Goal: Book appointment/travel/reservation

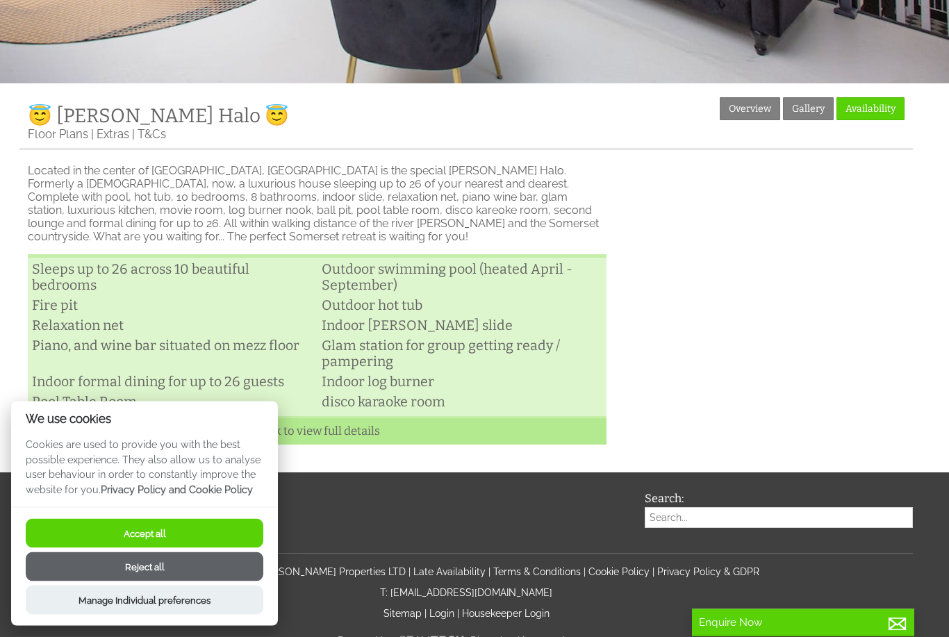
scroll to position [277, 0]
click at [229, 548] on button "Accept all" at bounding box center [145, 533] width 238 height 29
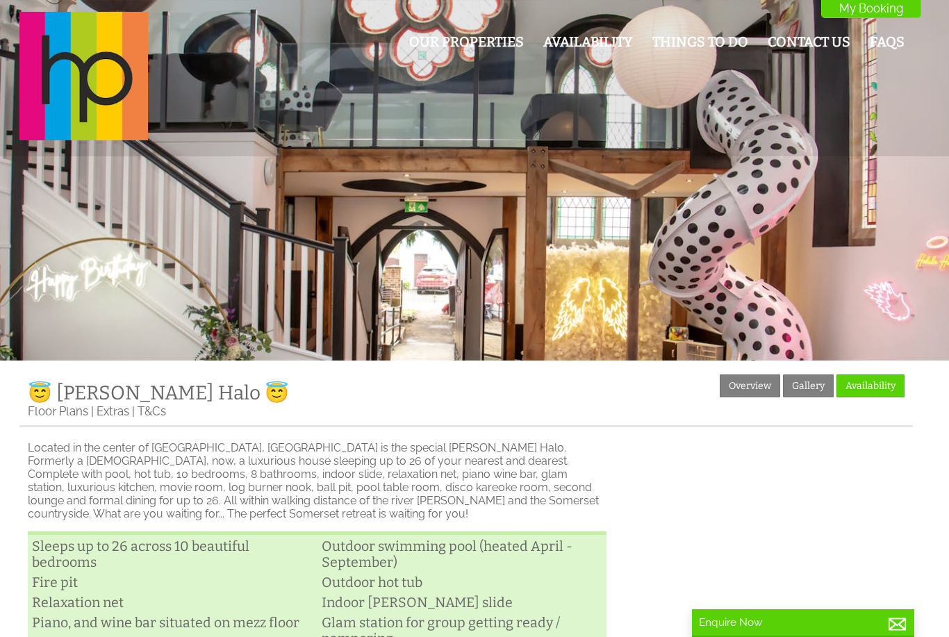
click at [476, 38] on link "Our Properties" at bounding box center [466, 42] width 115 height 16
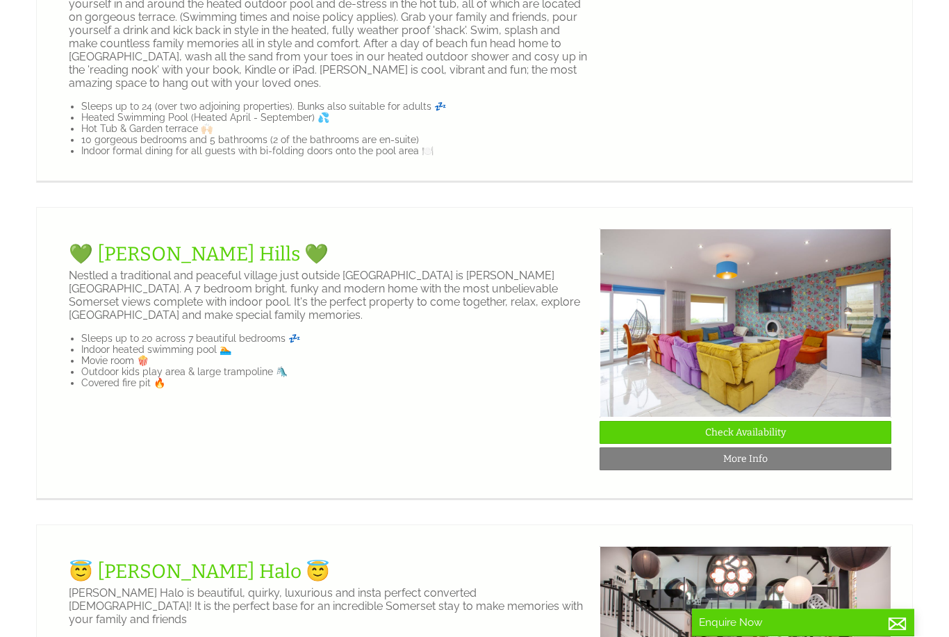
scroll to position [1265, 0]
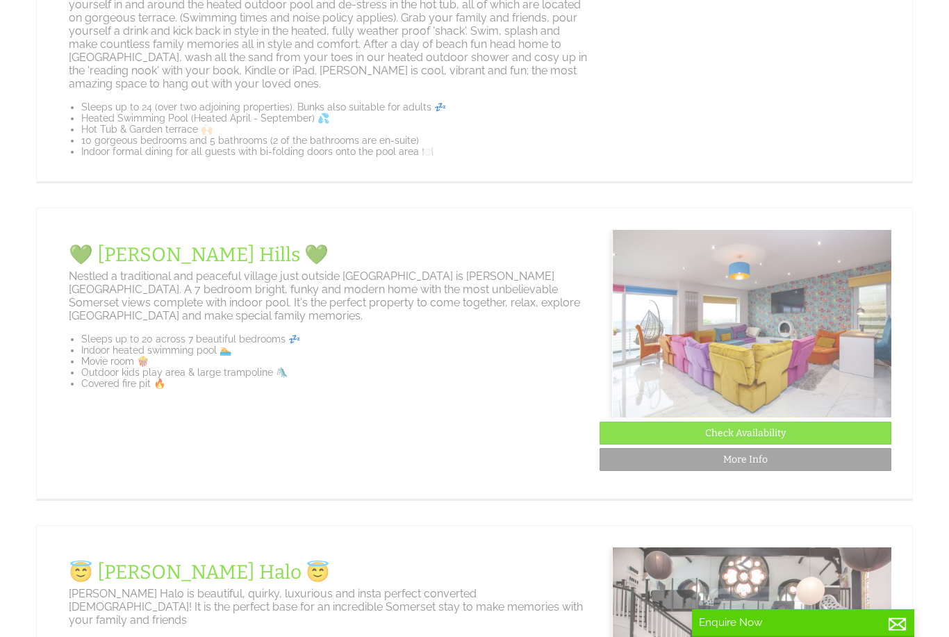
scroll to position [0, 13]
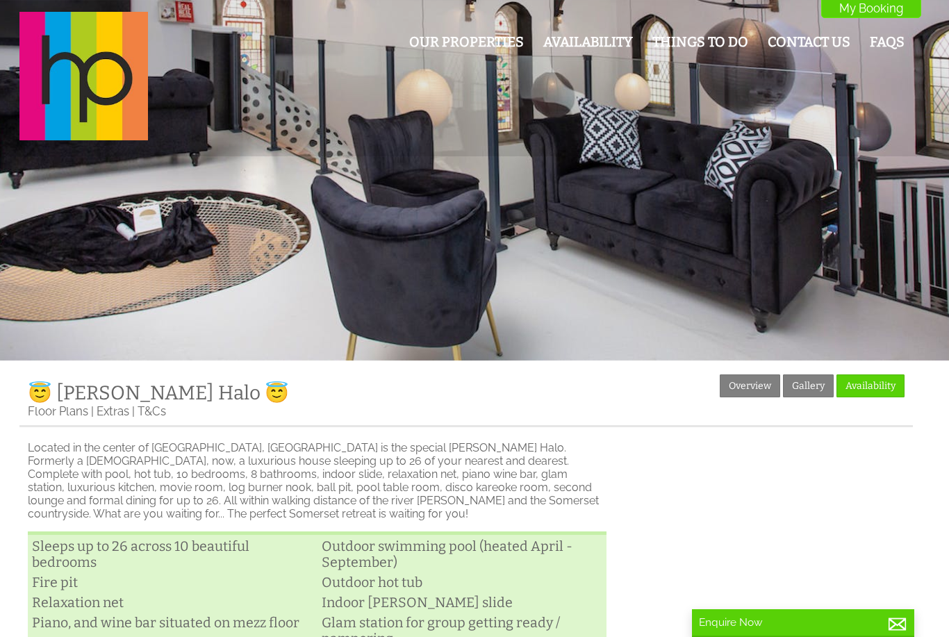
click at [811, 383] on link "Gallery" at bounding box center [808, 385] width 51 height 23
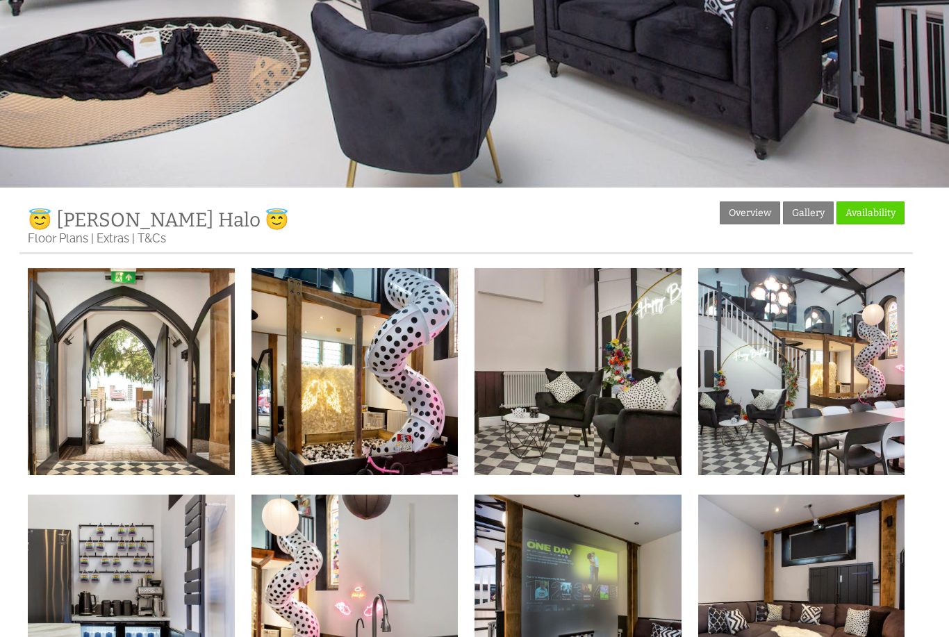
scroll to position [174, 0]
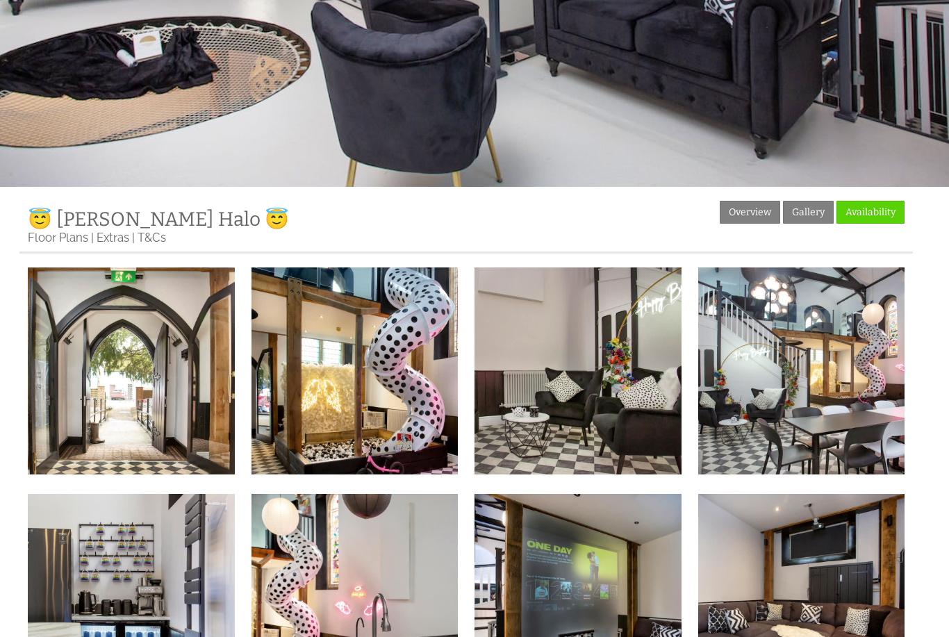
click at [114, 379] on img at bounding box center [131, 370] width 207 height 207
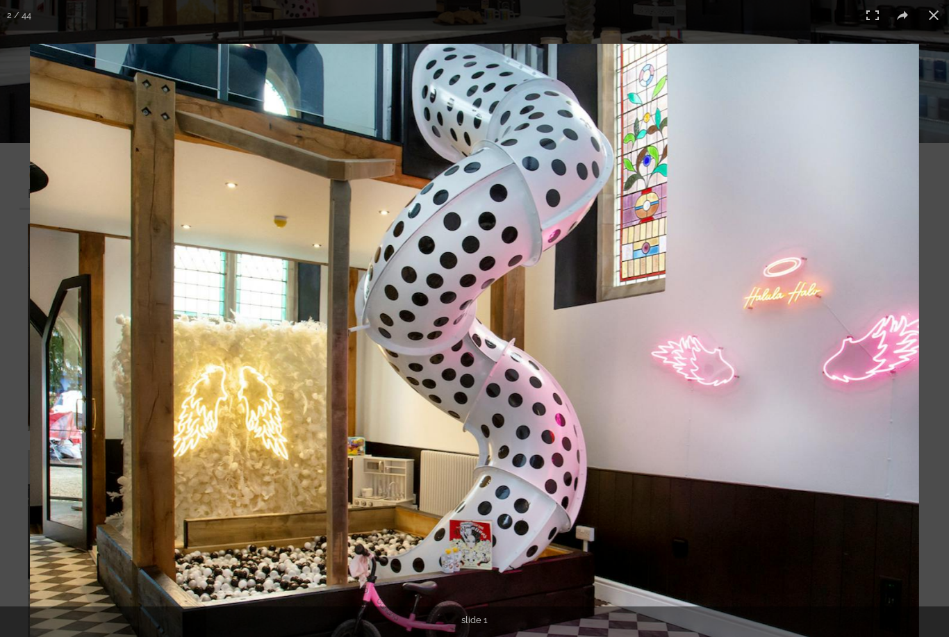
scroll to position [218, 0]
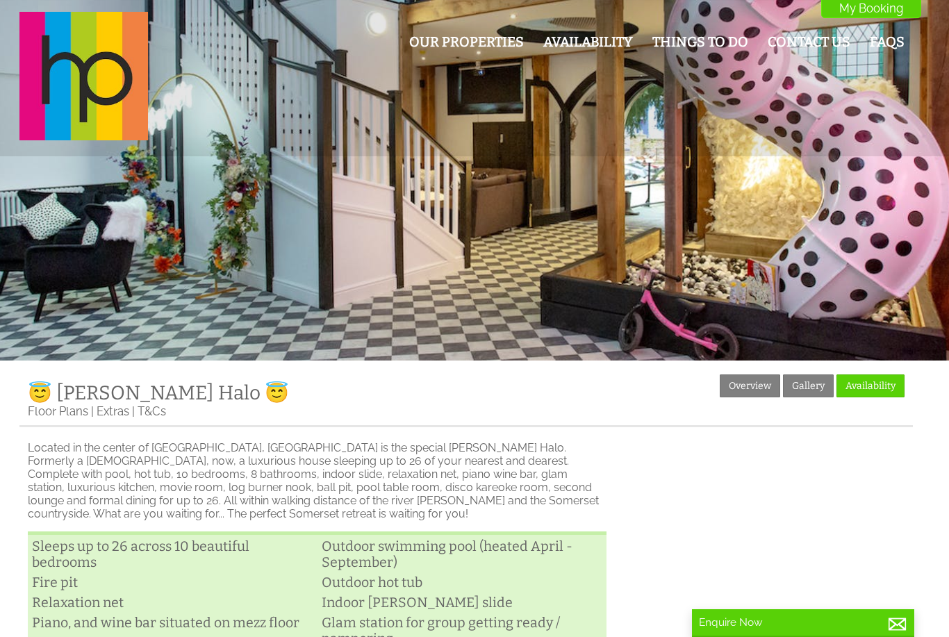
click at [880, 383] on link "Availability" at bounding box center [870, 385] width 68 height 23
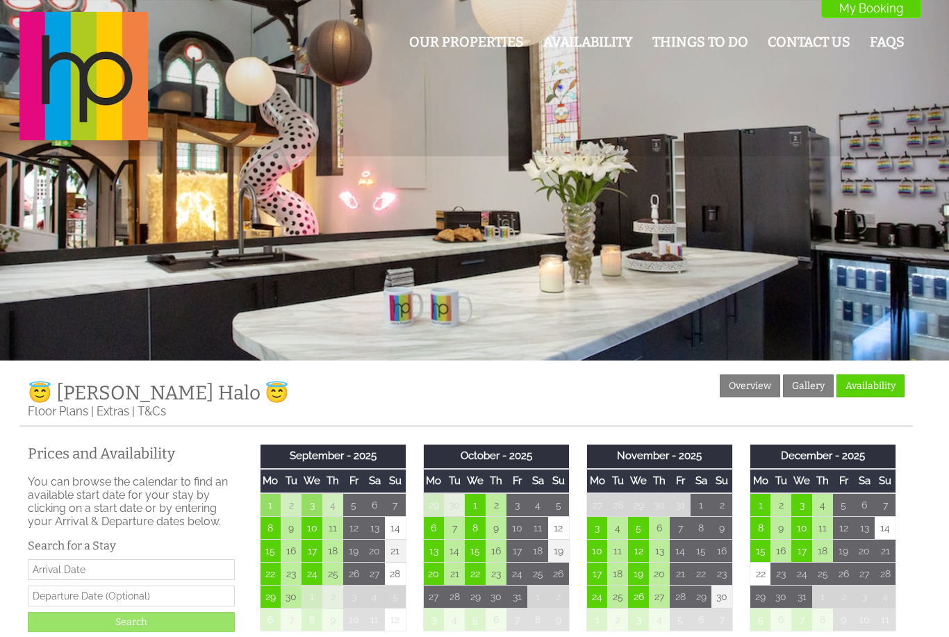
click at [729, 44] on link "Things To Do" at bounding box center [700, 42] width 96 height 16
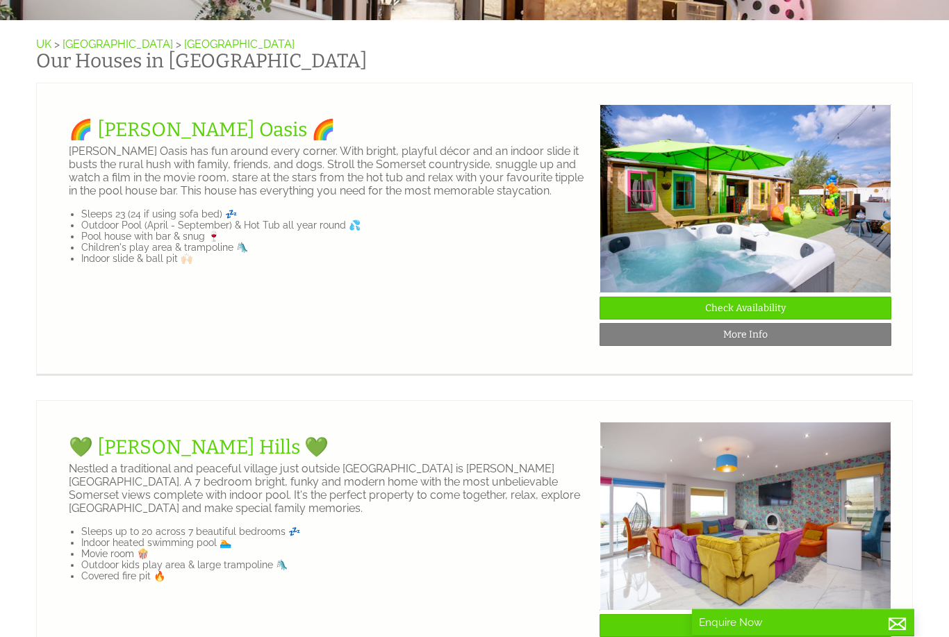
scroll to position [333, 0]
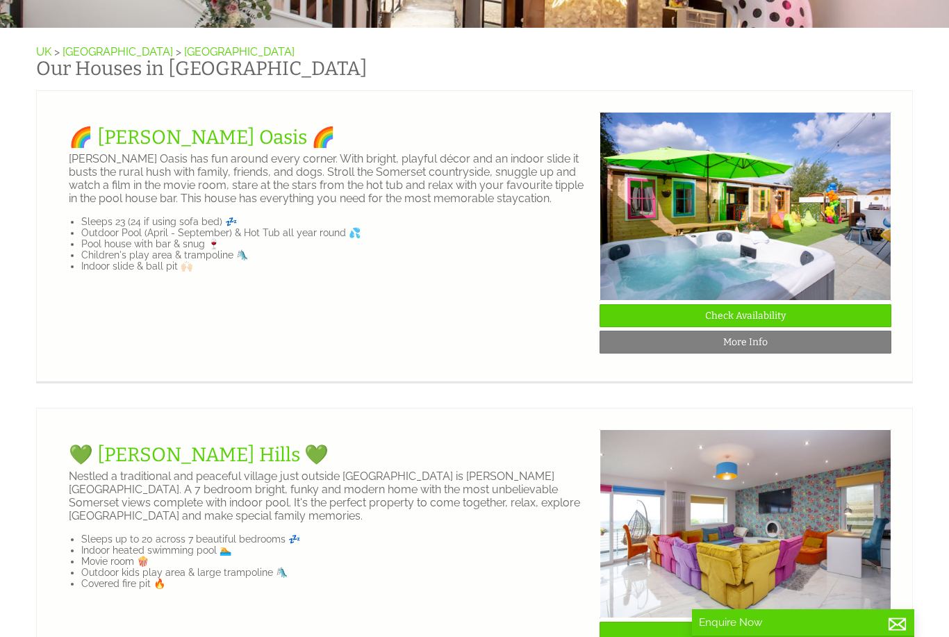
click at [676, 344] on link "More Info" at bounding box center [745, 342] width 292 height 23
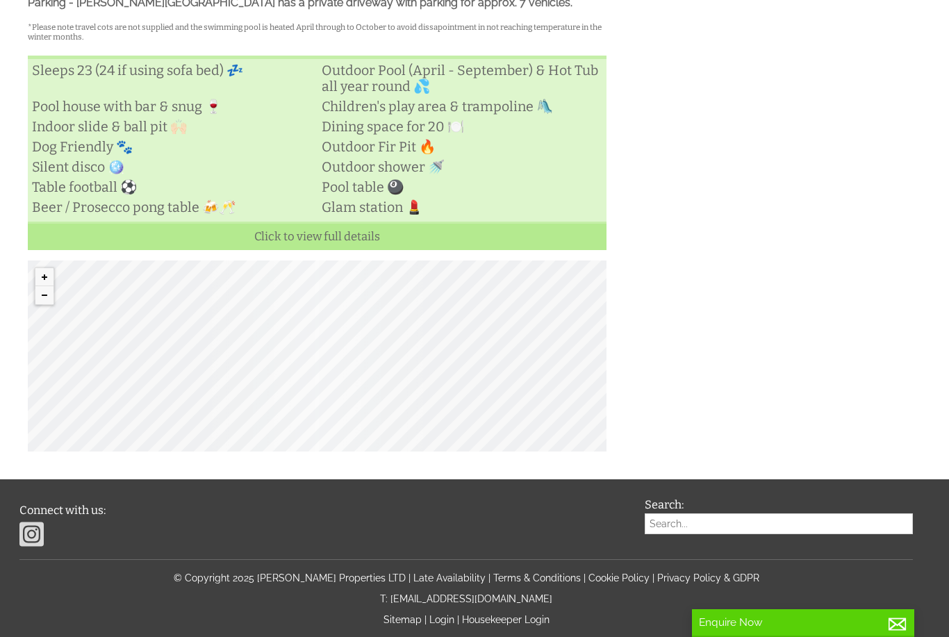
scroll to position [663, 0]
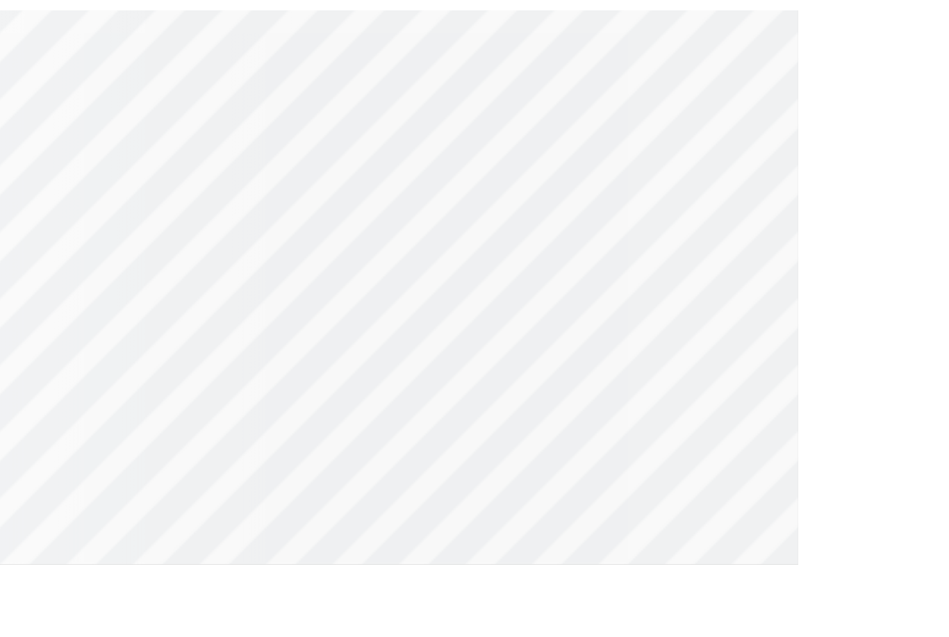
click at [160, 242] on div "© MapTiler © OpenStreetMap contributors" at bounding box center [317, 337] width 579 height 191
click at [158, 242] on div "© MapTiler © OpenStreetMap contributors" at bounding box center [317, 337] width 579 height 191
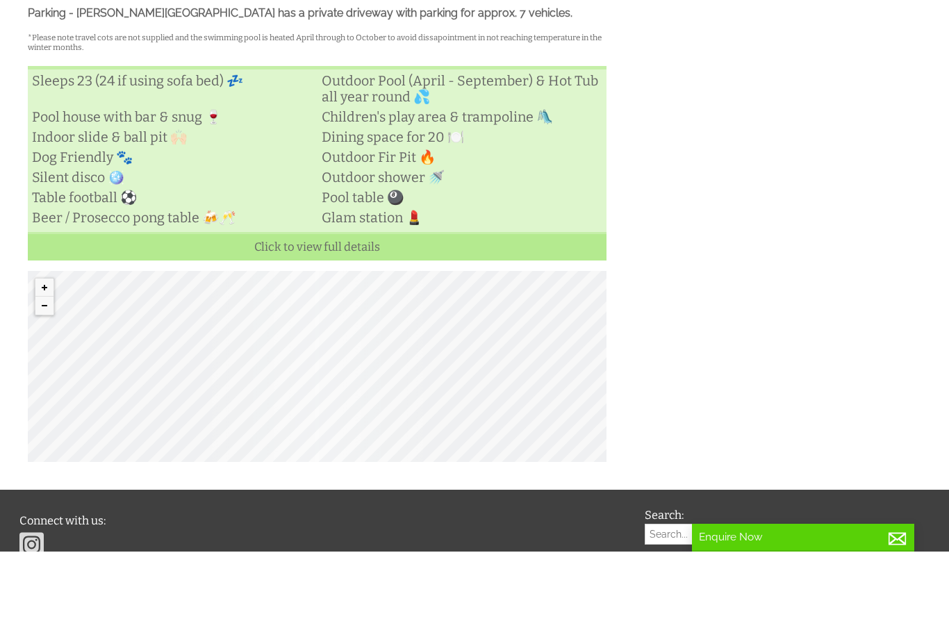
click at [535, 411] on div "© MapTiler © OpenStreetMap contributors" at bounding box center [317, 451] width 579 height 191
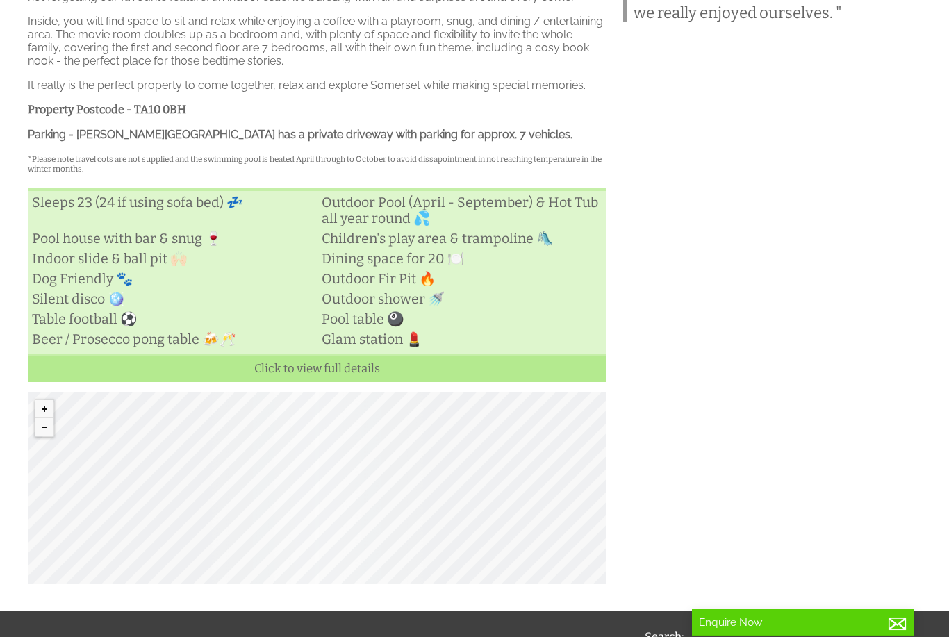
scroll to position [513, 0]
click at [538, 308] on li "Outdoor shower 🚿" at bounding box center [462, 298] width 290 height 20
click at [433, 517] on div "© MapTiler © OpenStreetMap contributors" at bounding box center [317, 487] width 579 height 191
click at [48, 435] on button "Zoom out" at bounding box center [44, 426] width 18 height 18
click at [49, 417] on button "Zoom in" at bounding box center [44, 408] width 18 height 18
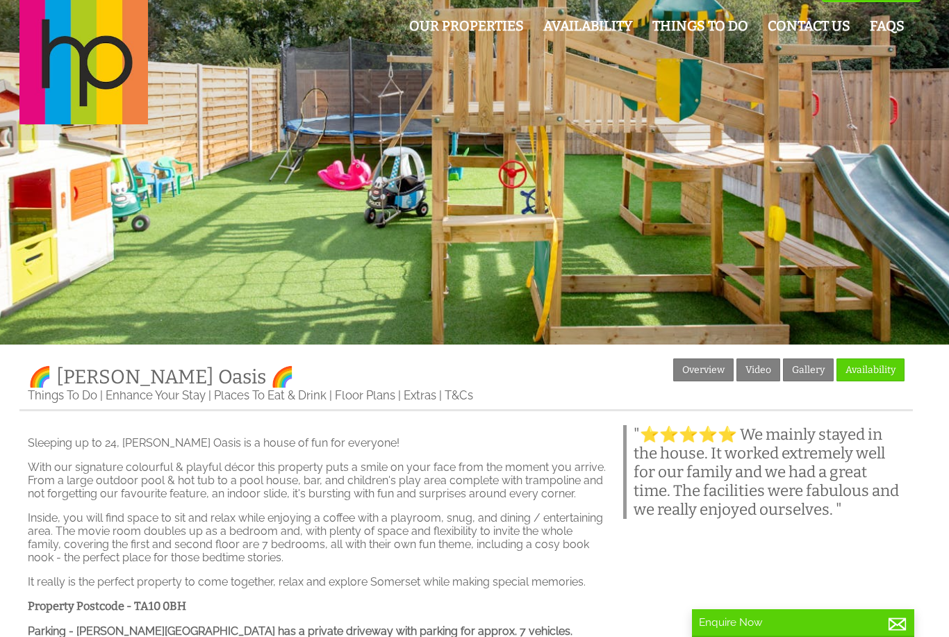
scroll to position [0, 0]
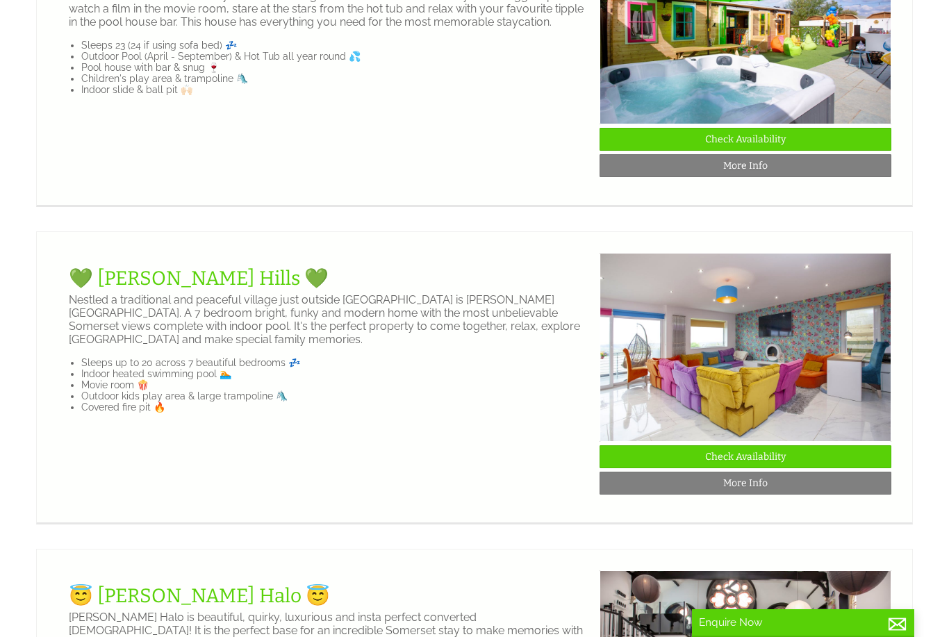
scroll to position [513, 0]
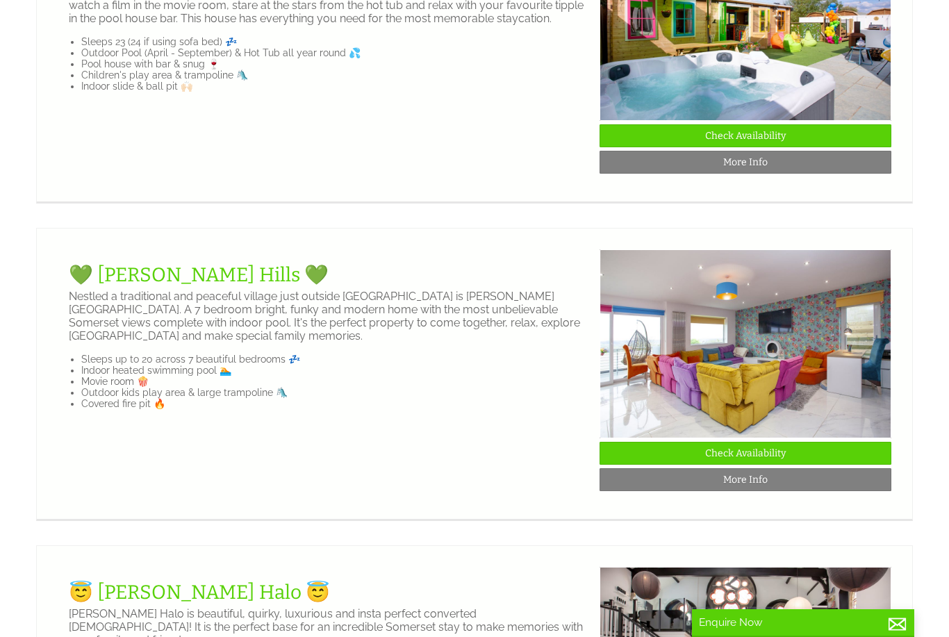
click at [790, 485] on link "More Info" at bounding box center [745, 479] width 292 height 23
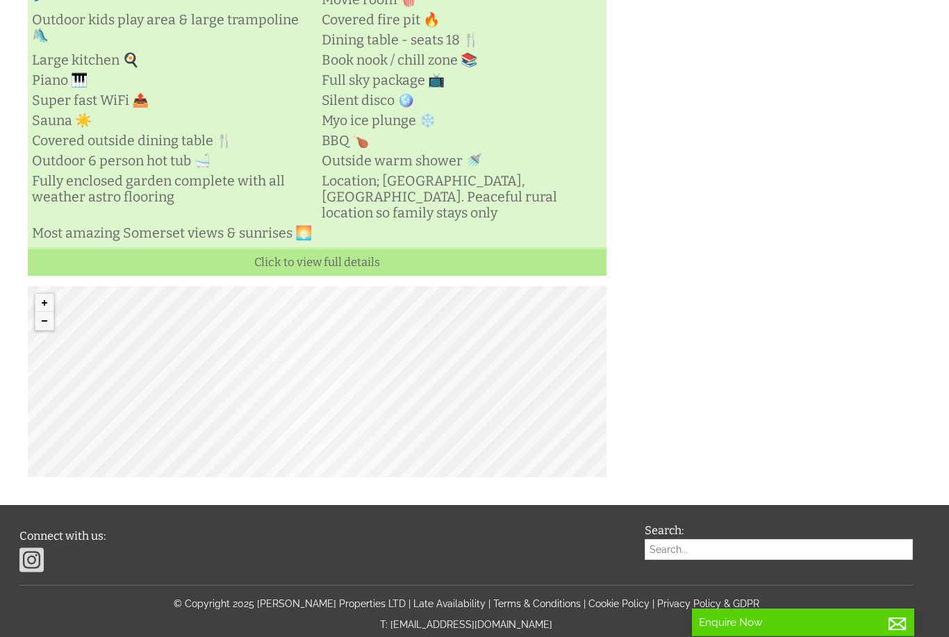
scroll to position [603, 0]
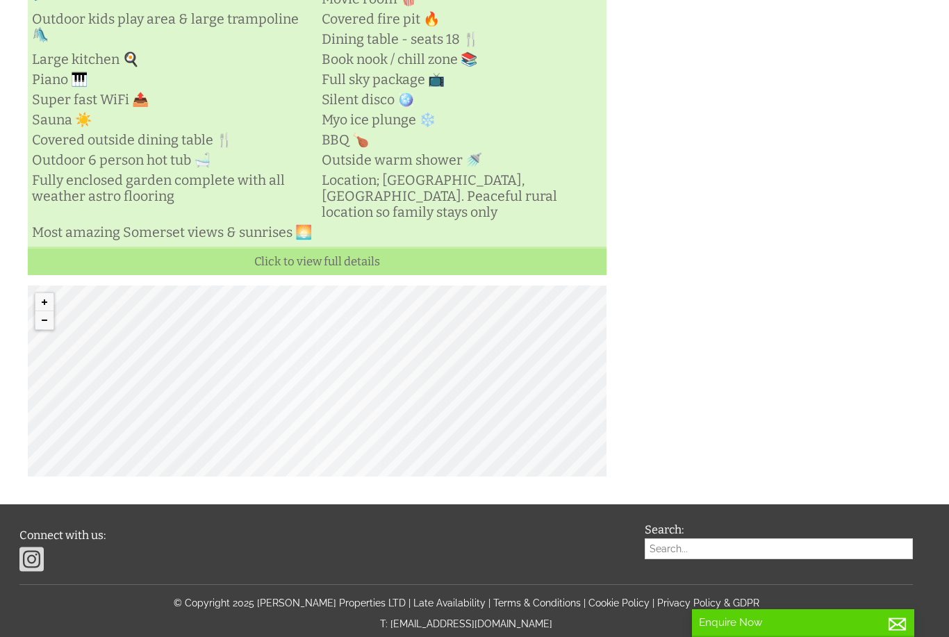
click at [351, 275] on link "Click to view full details" at bounding box center [317, 261] width 579 height 28
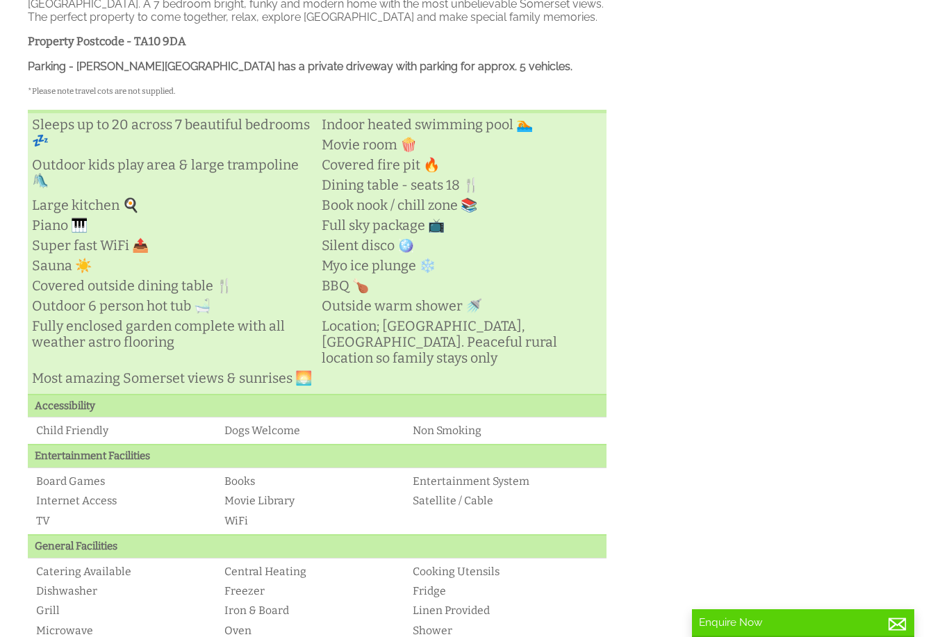
scroll to position [456, 0]
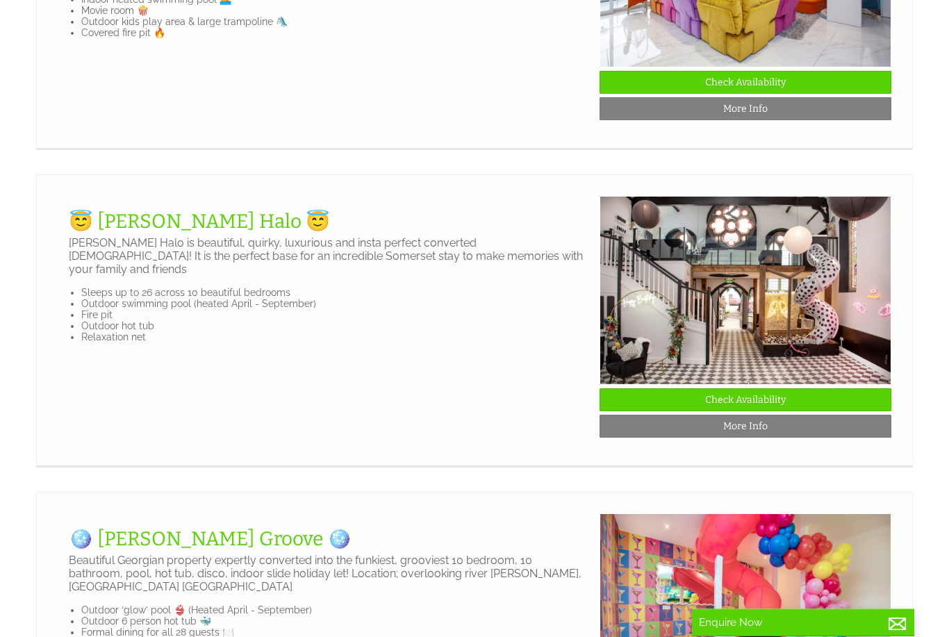
scroll to position [883, 0]
click at [794, 428] on link "More Info" at bounding box center [745, 426] width 292 height 23
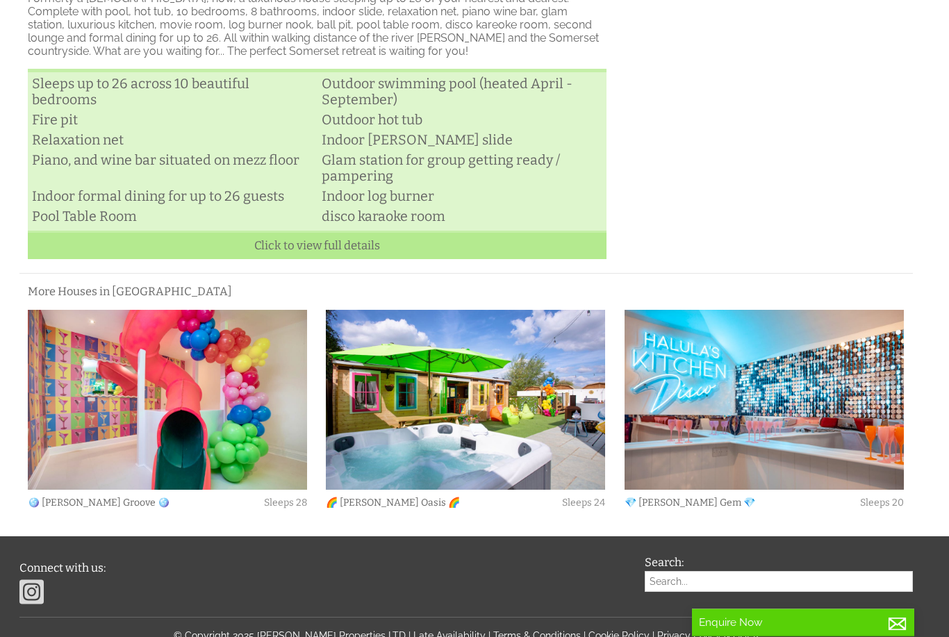
scroll to position [463, 0]
click at [31, 298] on link "More Houses in Somerset" at bounding box center [130, 291] width 204 height 13
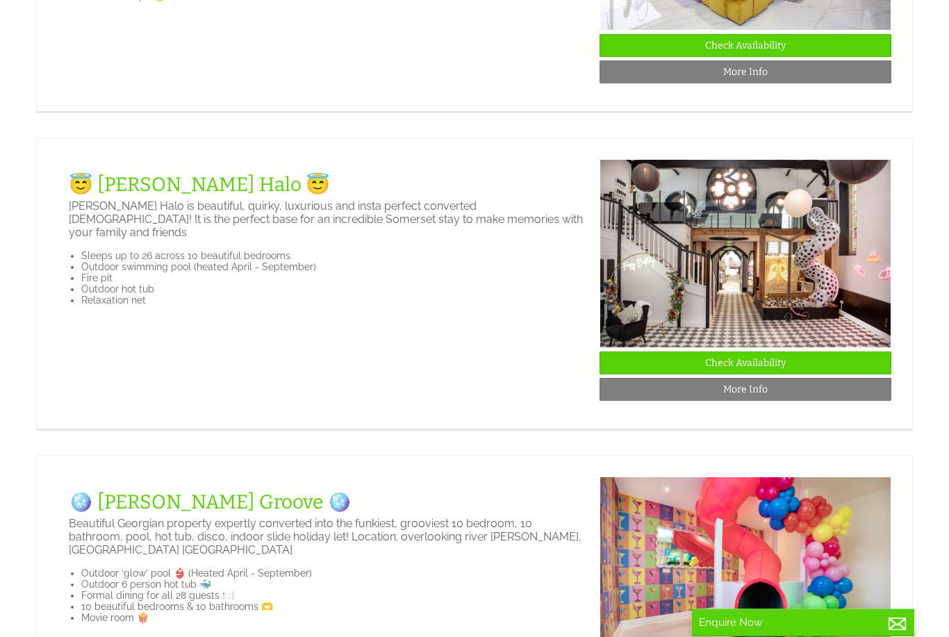
click at [768, 399] on link "More Info" at bounding box center [745, 390] width 292 height 23
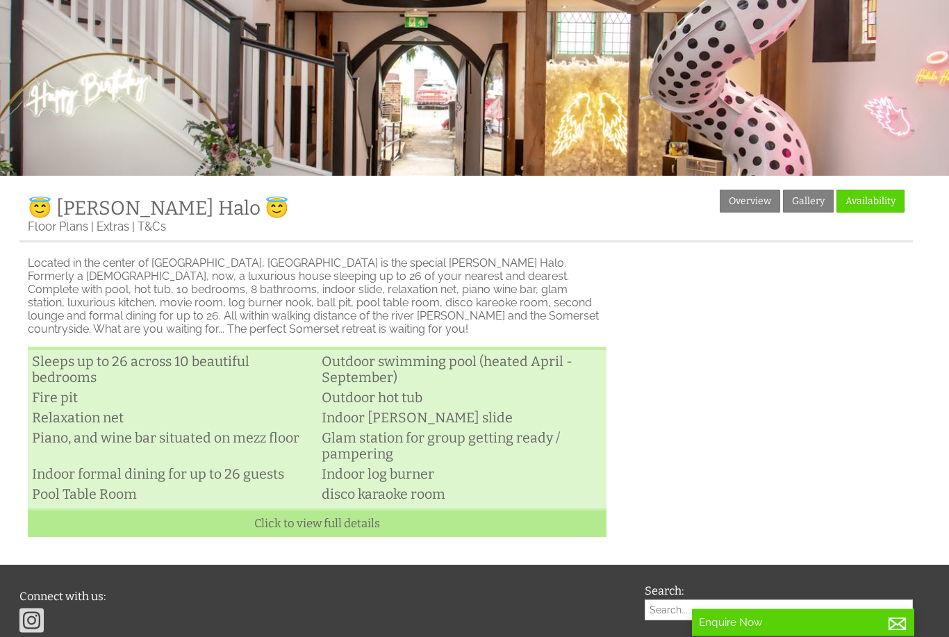
click at [358, 538] on link "Click to view full details" at bounding box center [317, 523] width 579 height 28
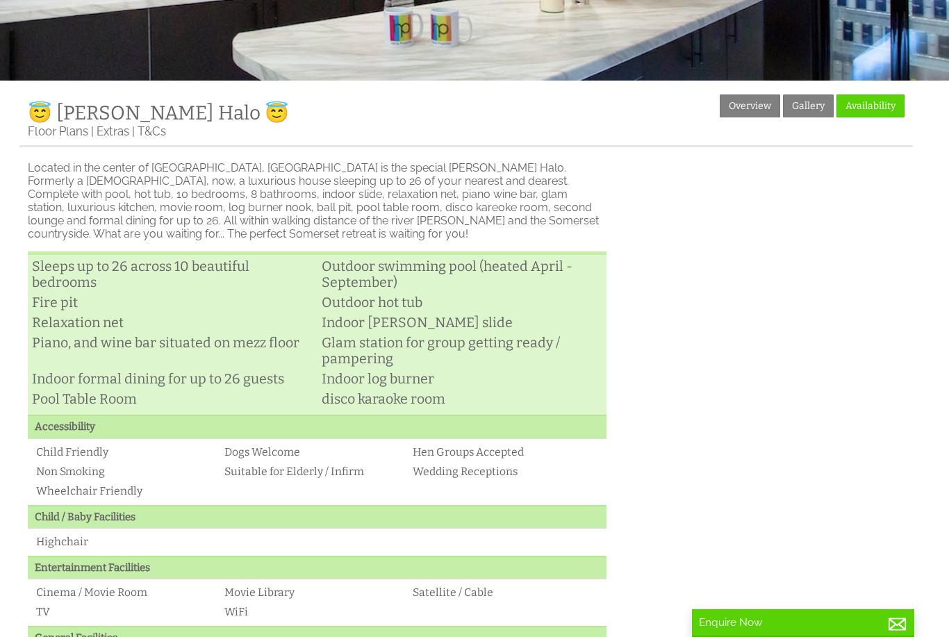
click at [754, 112] on link "Overview" at bounding box center [750, 105] width 60 height 23
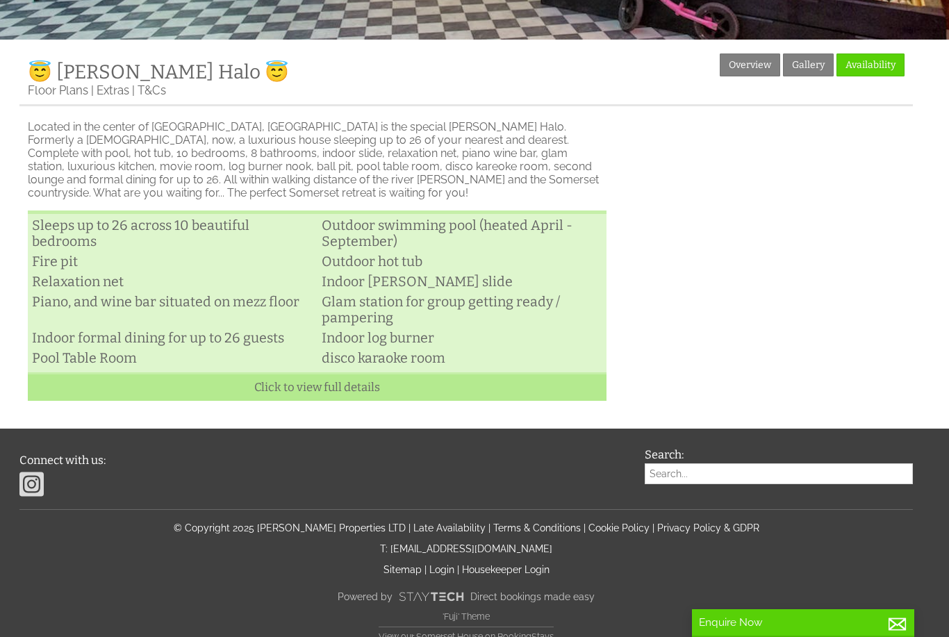
click at [354, 401] on link "Click to view full details" at bounding box center [317, 386] width 579 height 28
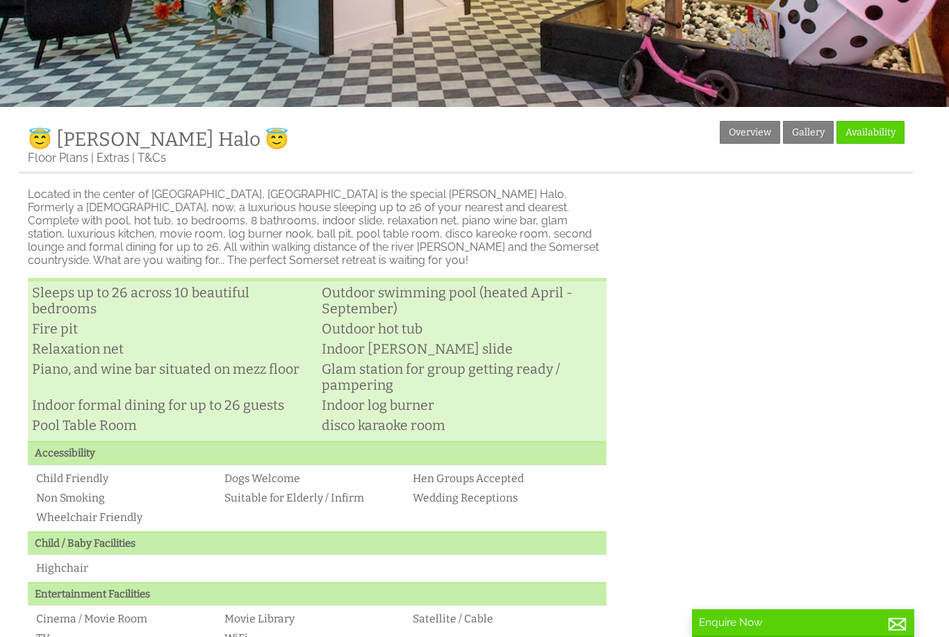
scroll to position [249, 0]
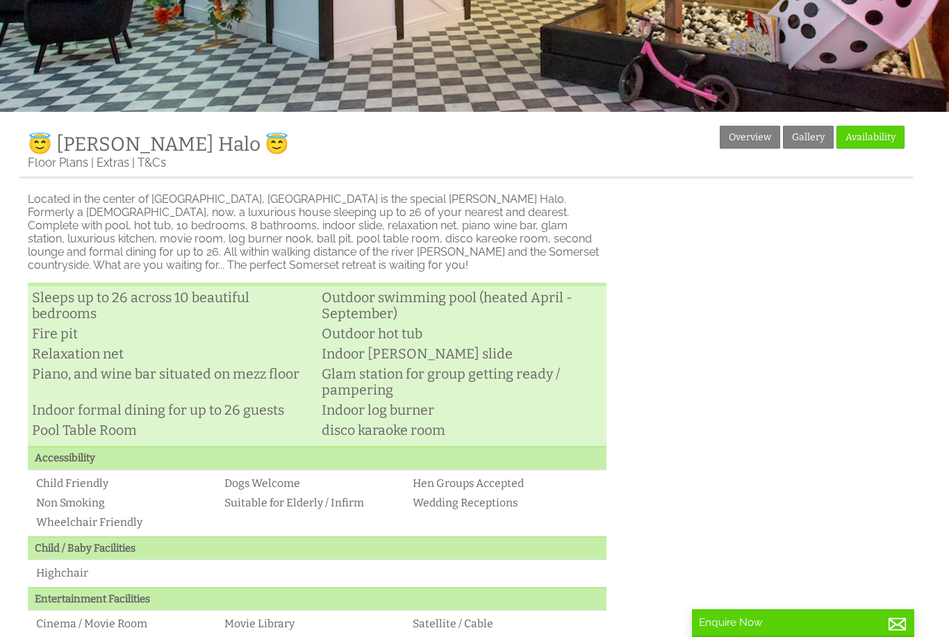
click at [429, 344] on li "Outdoor hot tub" at bounding box center [462, 334] width 290 height 20
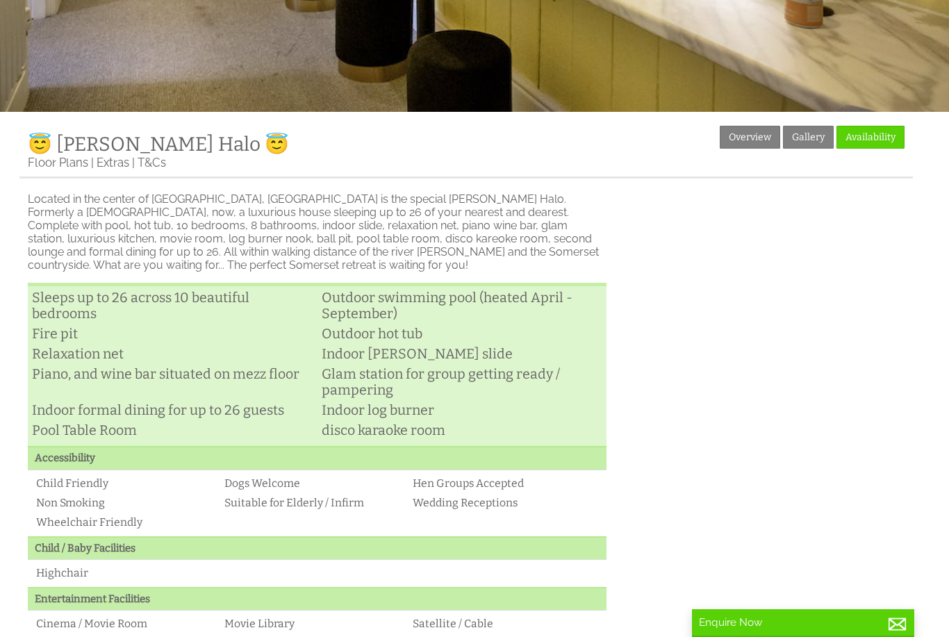
click at [434, 344] on li "Outdoor hot tub" at bounding box center [462, 334] width 290 height 20
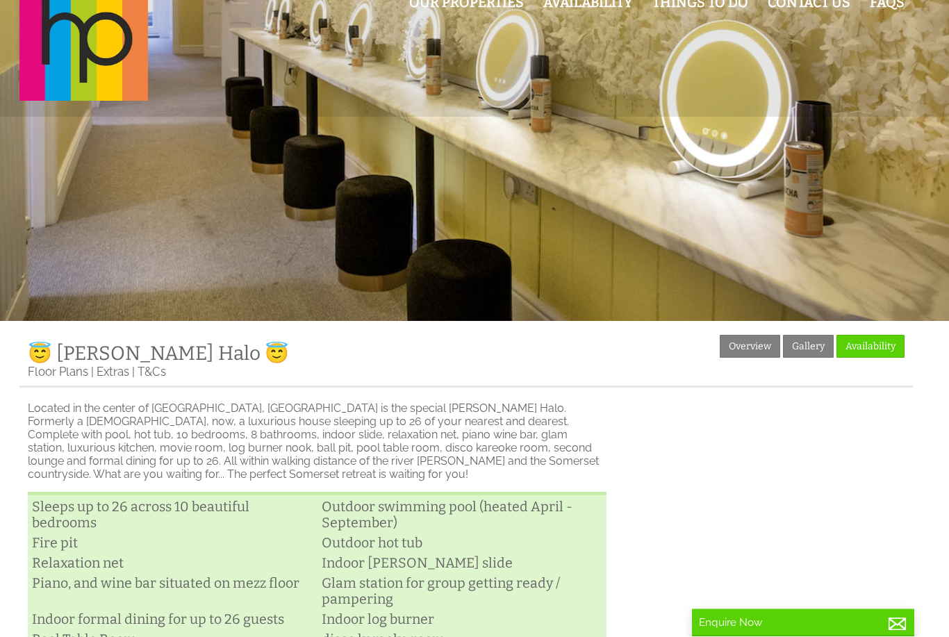
scroll to position [0, 0]
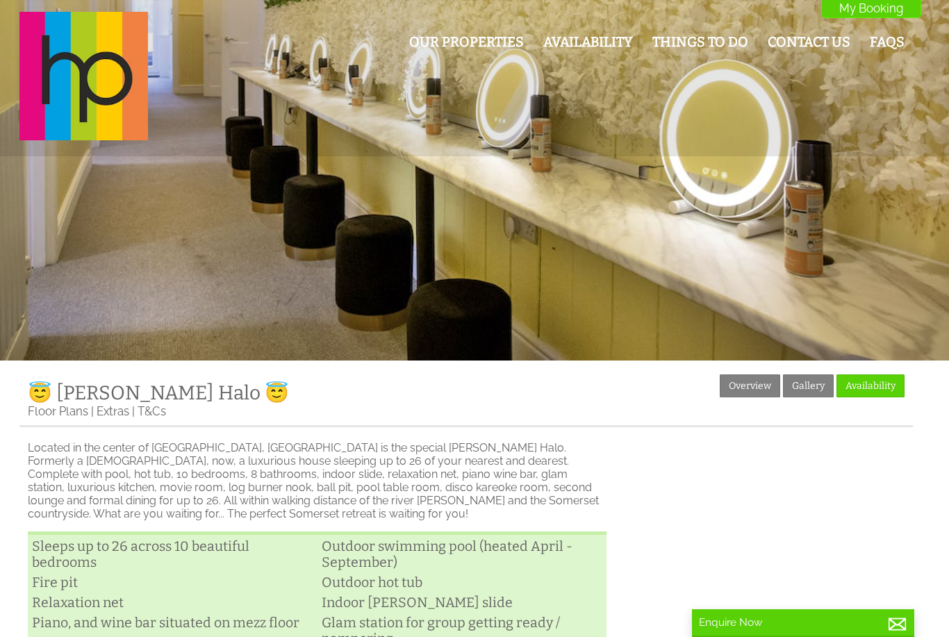
click at [390, 449] on p "Located in the center of [GEOGRAPHIC_DATA], [GEOGRAPHIC_DATA] is the special [P…" at bounding box center [317, 480] width 579 height 79
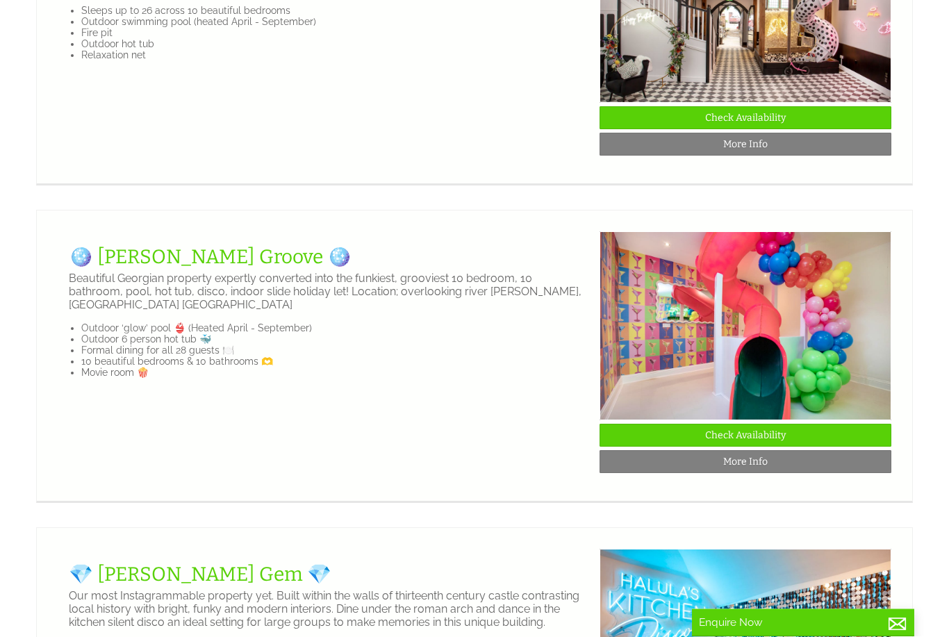
scroll to position [1165, 0]
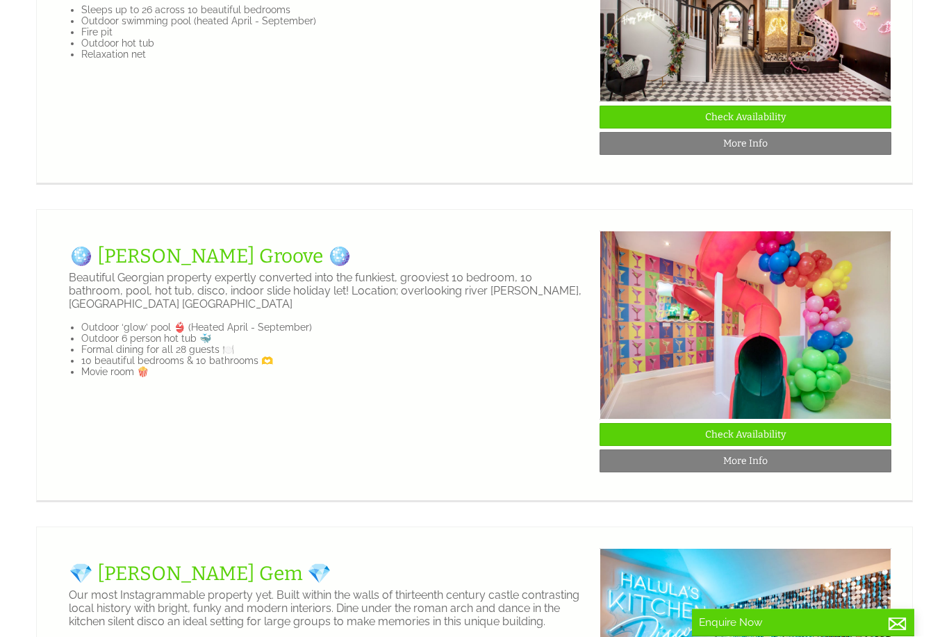
click at [770, 472] on link "More Info" at bounding box center [745, 461] width 292 height 23
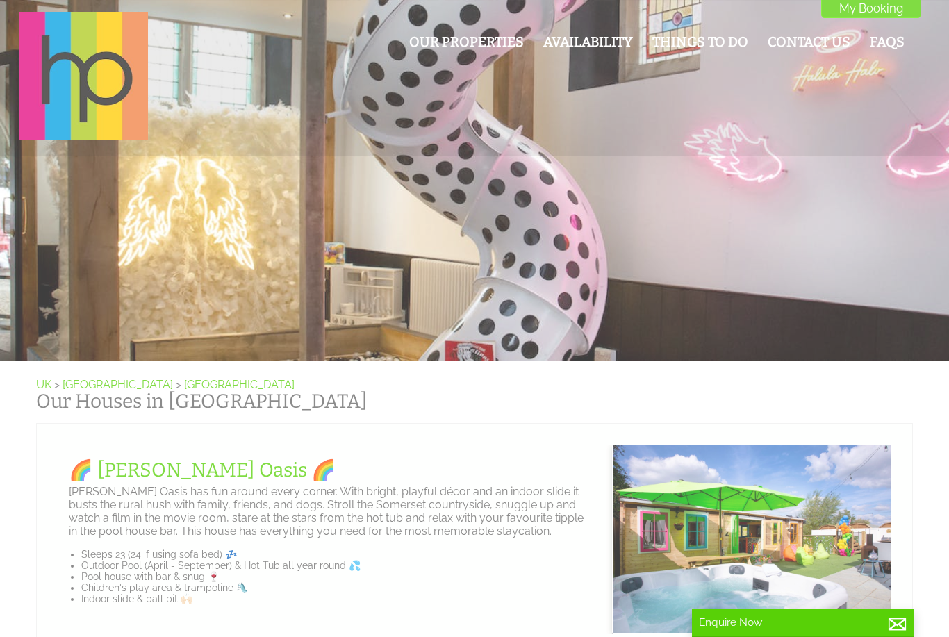
scroll to position [0, 13]
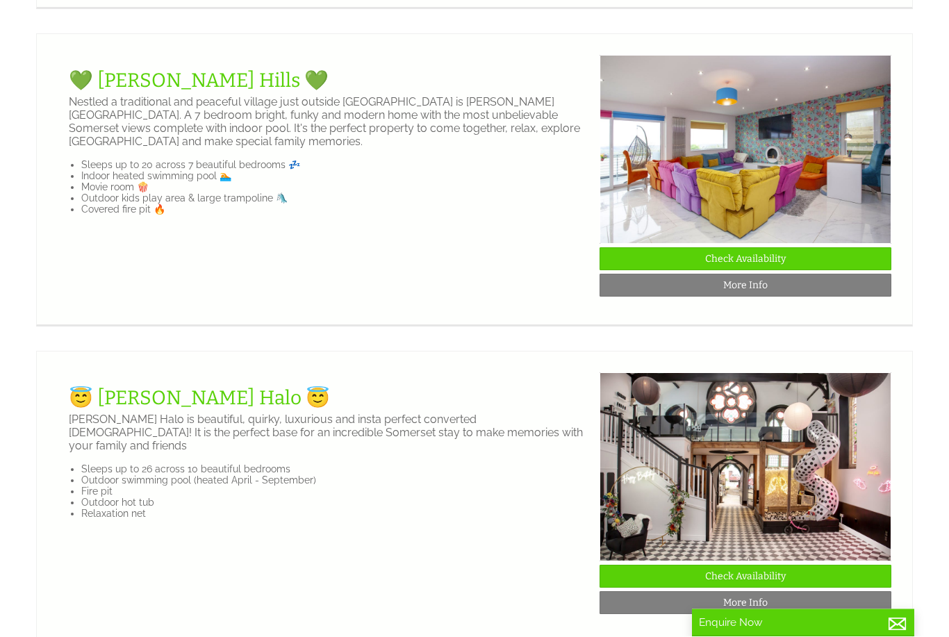
scroll to position [707, 0]
click at [756, 606] on link "More Info" at bounding box center [745, 602] width 292 height 23
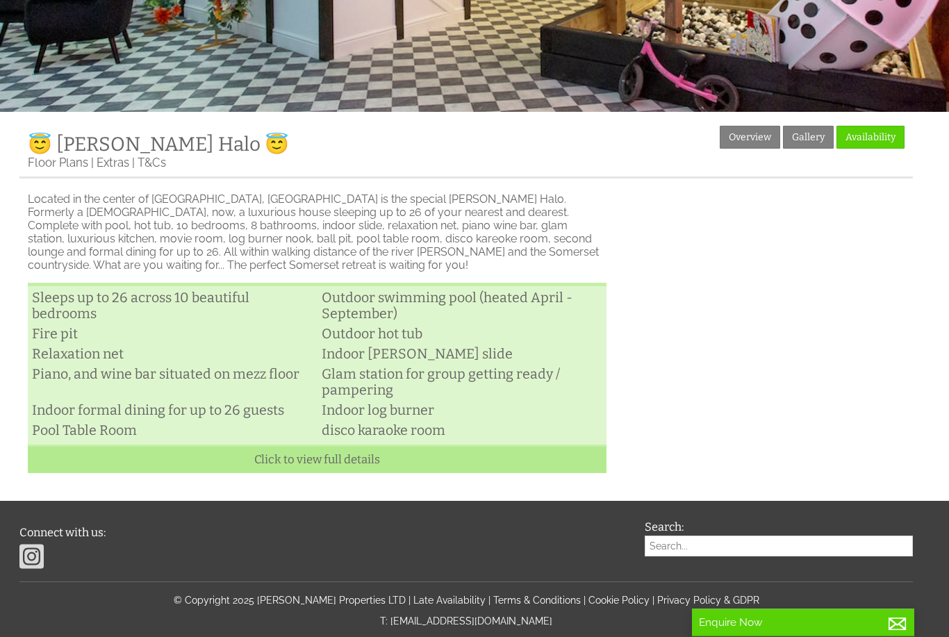
scroll to position [249, 0]
click at [368, 472] on link "Click to view full details" at bounding box center [317, 458] width 579 height 28
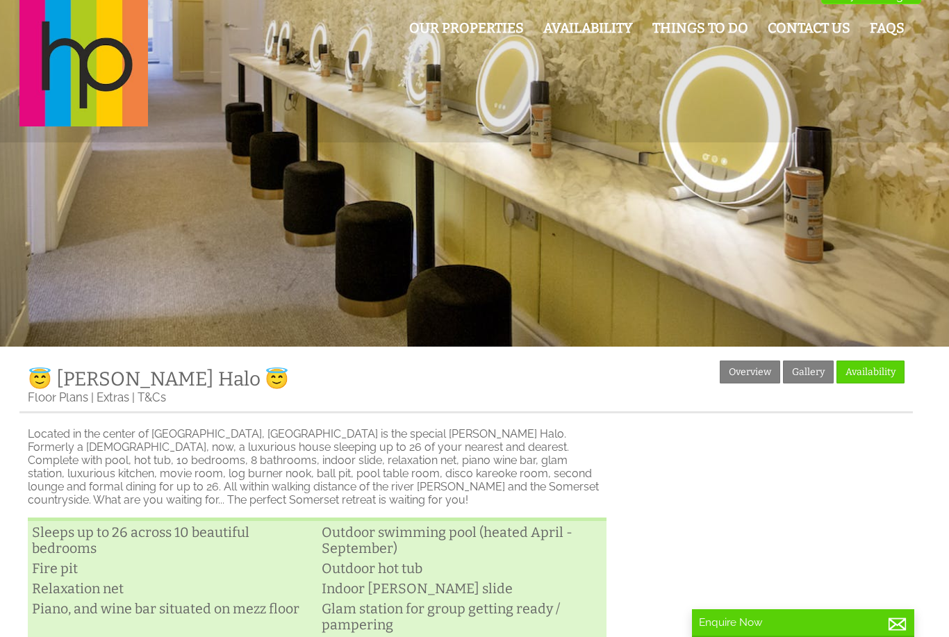
scroll to position [0, 0]
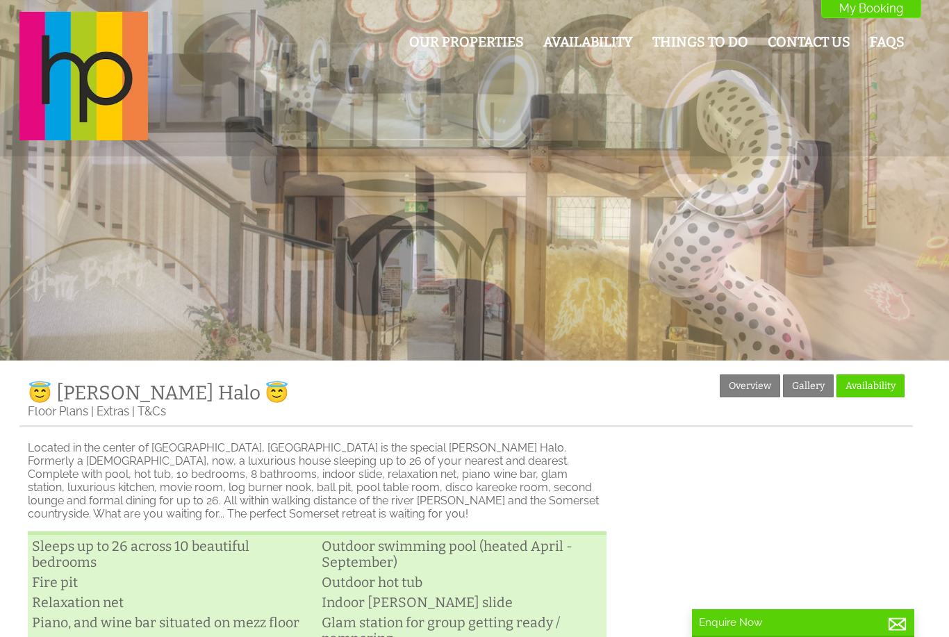
click at [813, 393] on link "Gallery" at bounding box center [808, 385] width 51 height 23
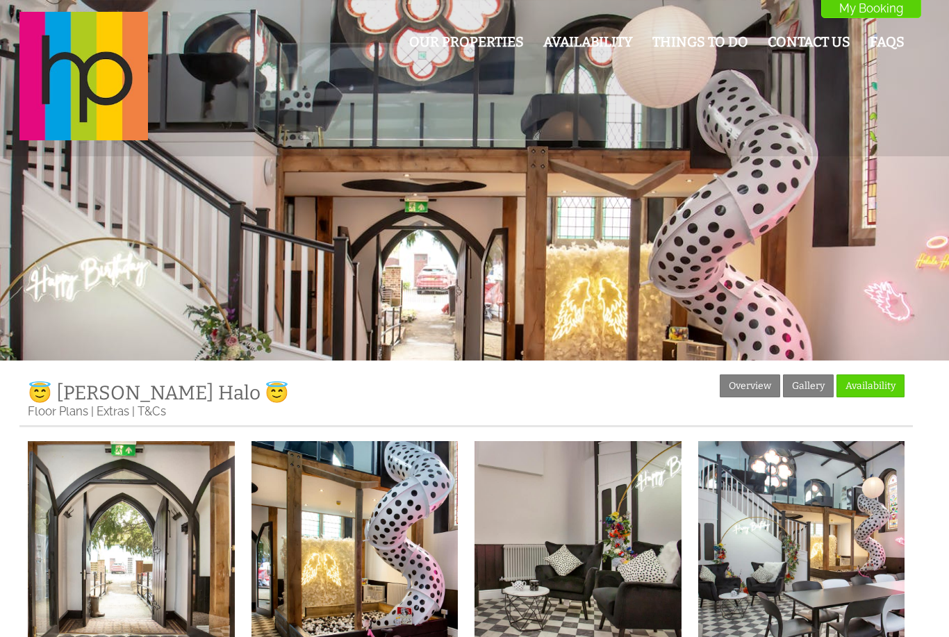
click at [357, 251] on div at bounding box center [474, 180] width 949 height 360
click at [838, 299] on div at bounding box center [474, 180] width 949 height 360
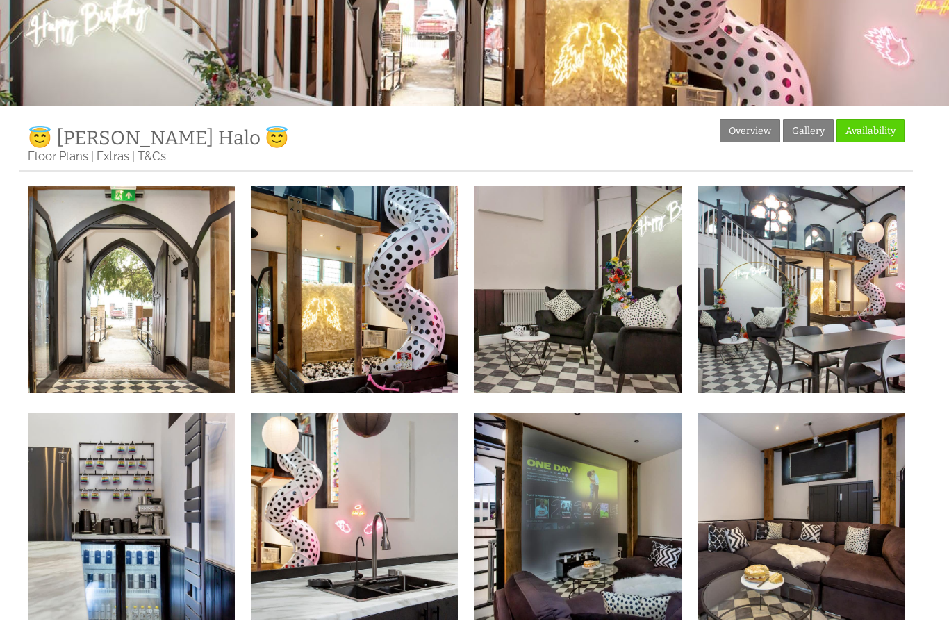
scroll to position [255, 0]
click at [155, 347] on img at bounding box center [131, 289] width 207 height 207
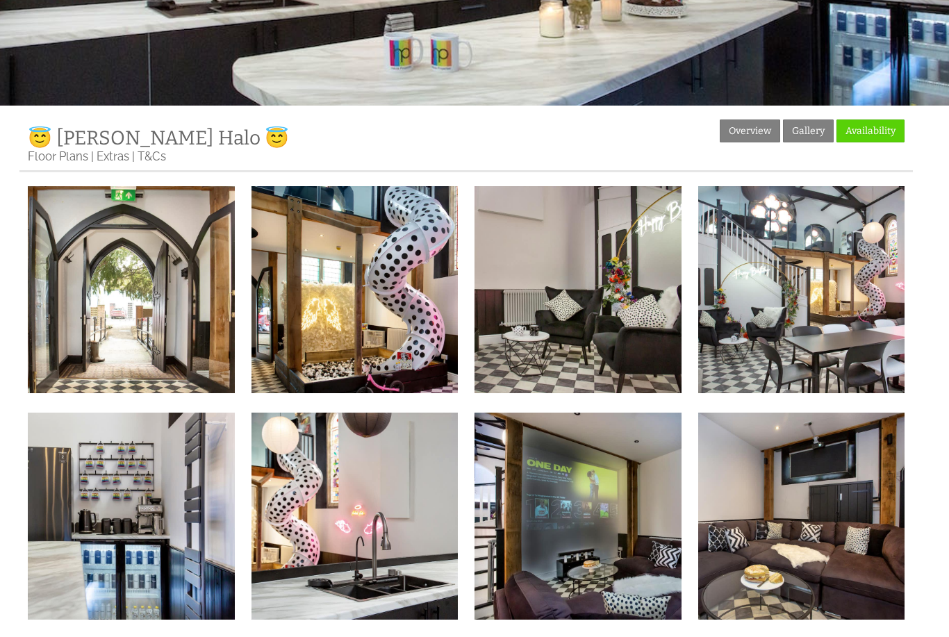
click at [870, 135] on link "Availability" at bounding box center [870, 130] width 68 height 23
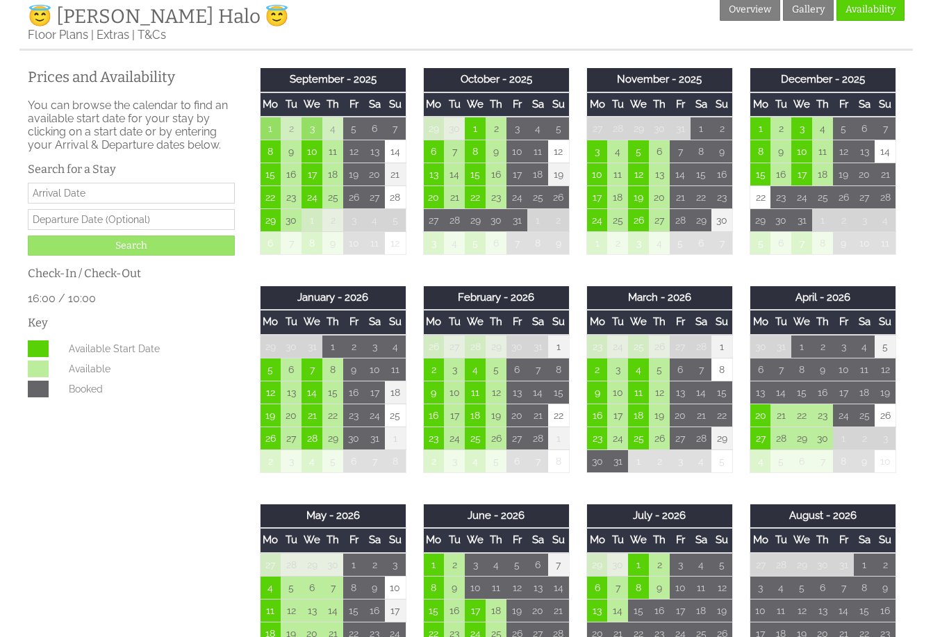
scroll to position [380, 0]
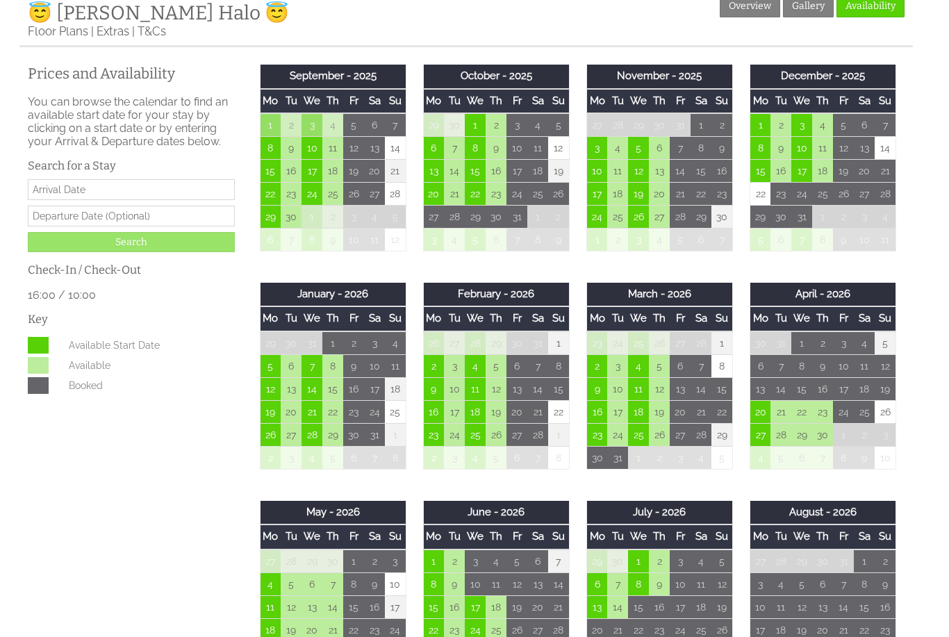
click at [126, 197] on input "Date" at bounding box center [131, 189] width 207 height 21
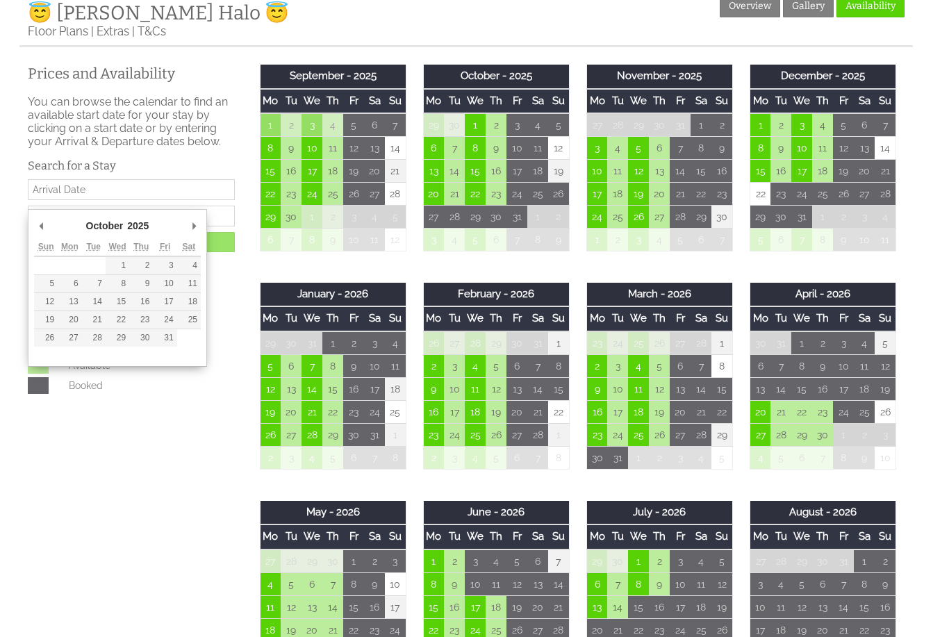
click at [233, 71] on h2 "Prices and Availability" at bounding box center [131, 74] width 207 height 18
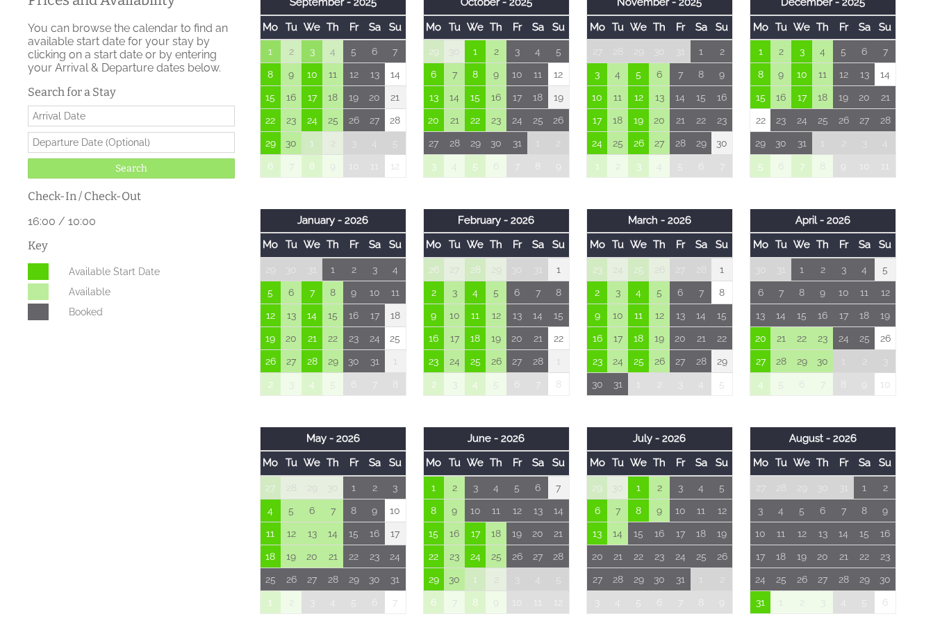
scroll to position [454, 0]
click at [158, 126] on input "Date" at bounding box center [131, 116] width 207 height 21
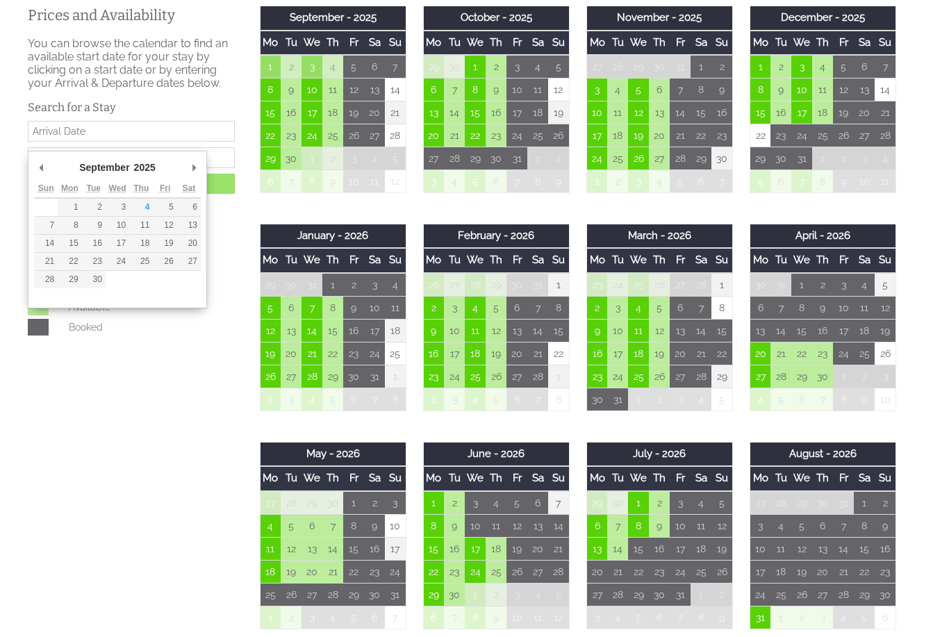
scroll to position [433, 0]
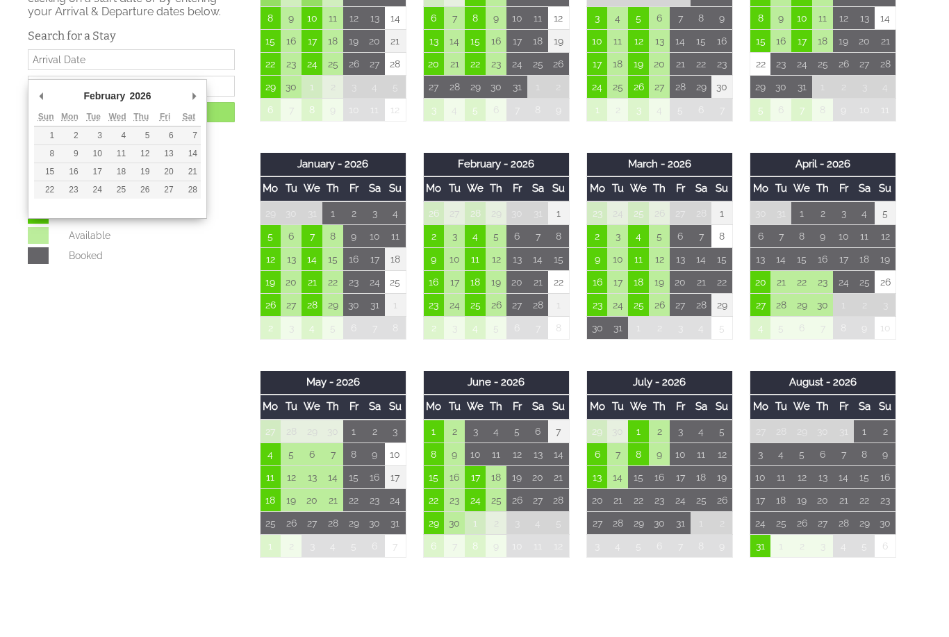
type input "16/02/2026"
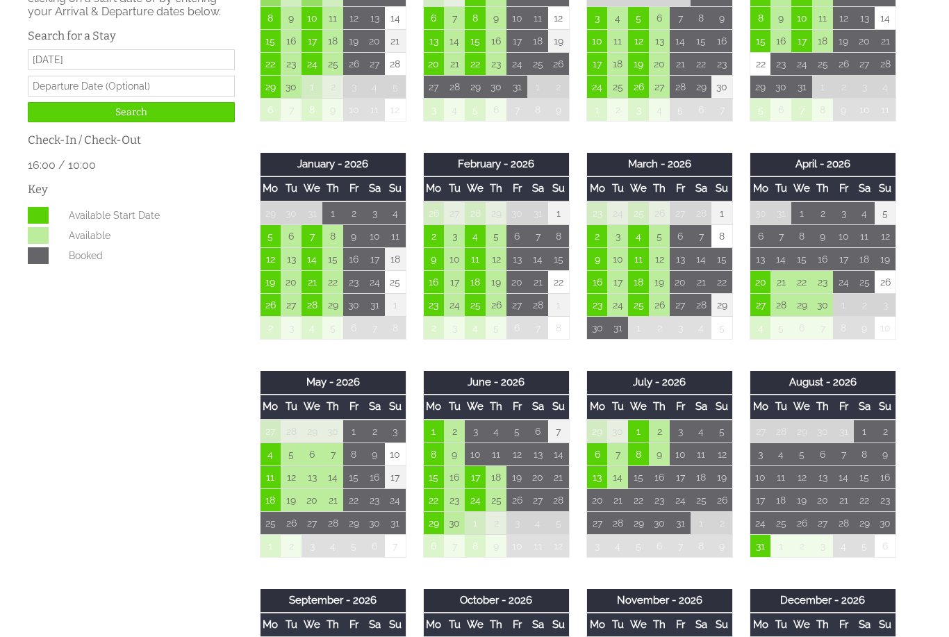
click at [158, 97] on input "text" at bounding box center [131, 86] width 207 height 21
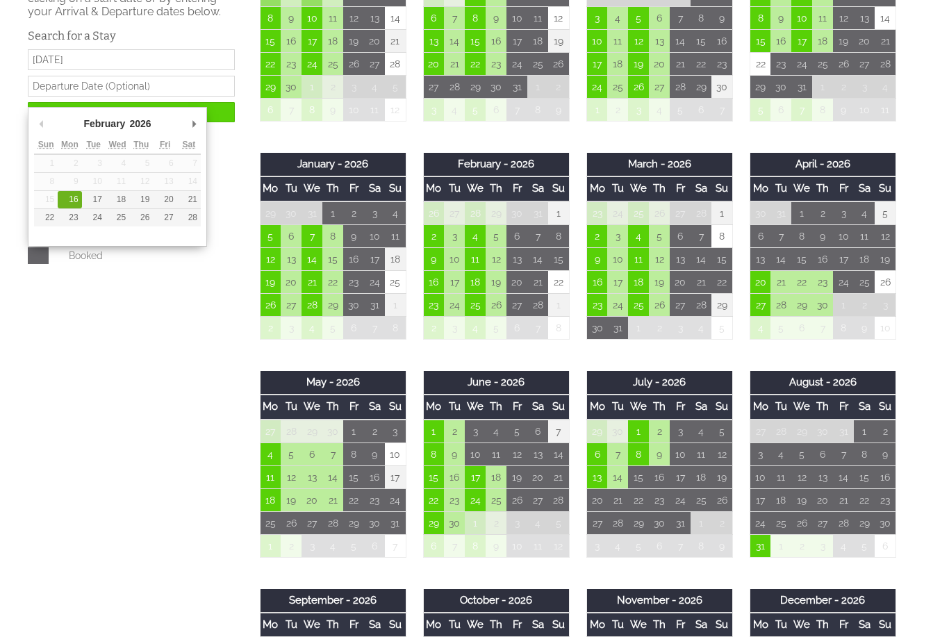
type input "17/02/2026"
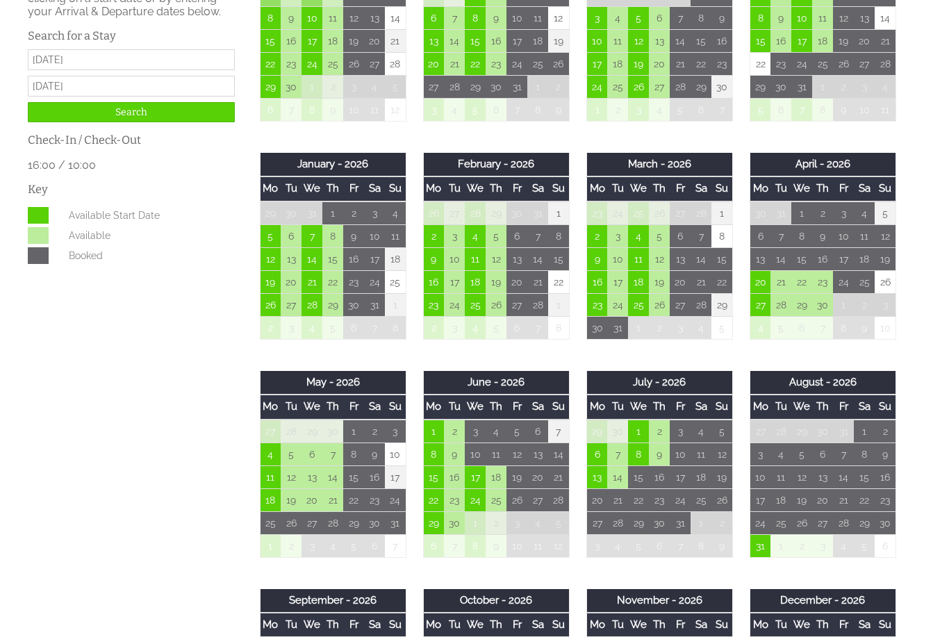
click at [171, 122] on input "Search" at bounding box center [131, 112] width 207 height 20
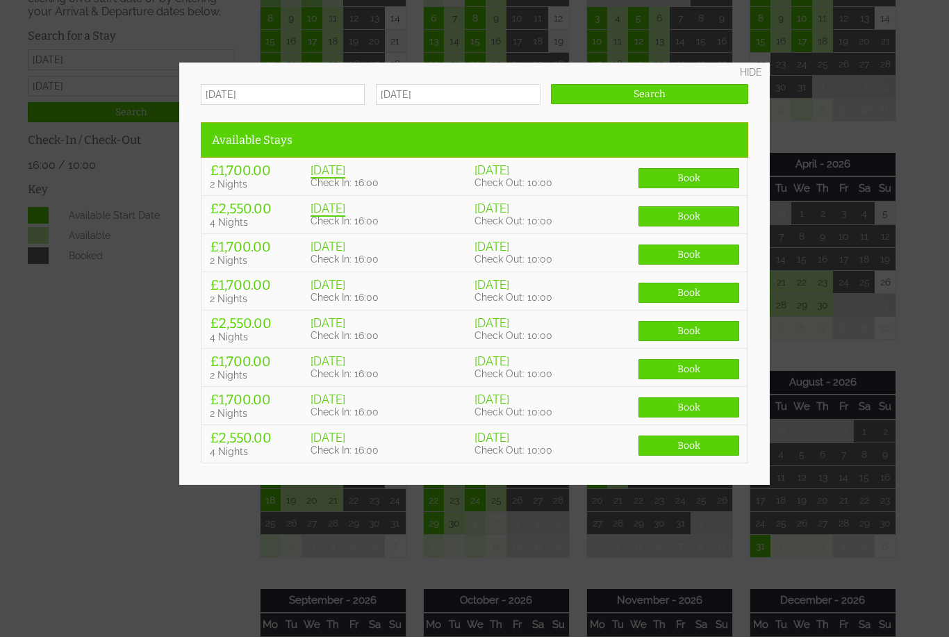
click at [492, 97] on input "17/02/2026" at bounding box center [458, 94] width 164 height 21
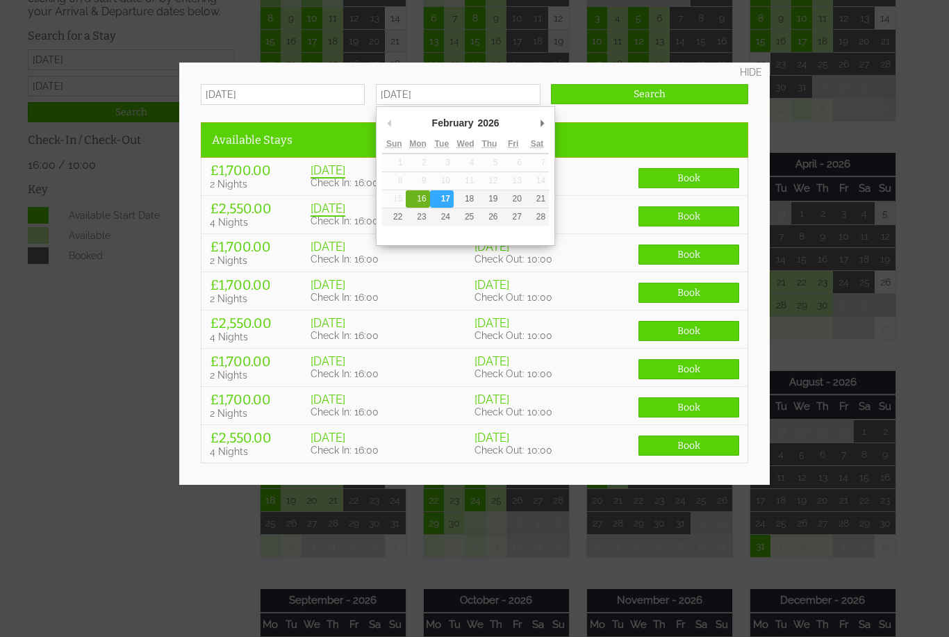
click at [176, 183] on div at bounding box center [474, 318] width 949 height 637
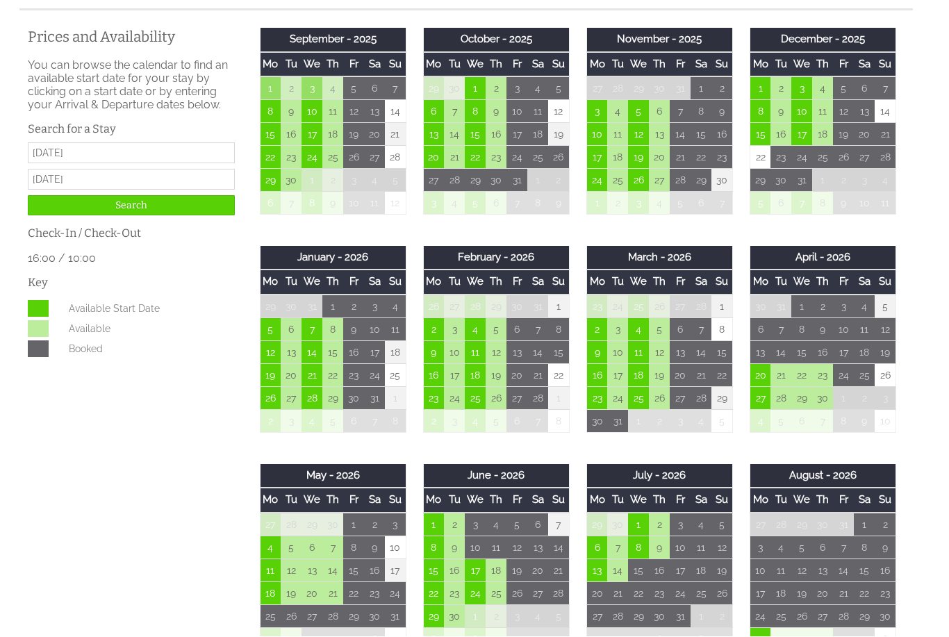
click at [170, 216] on input "Search" at bounding box center [131, 206] width 207 height 20
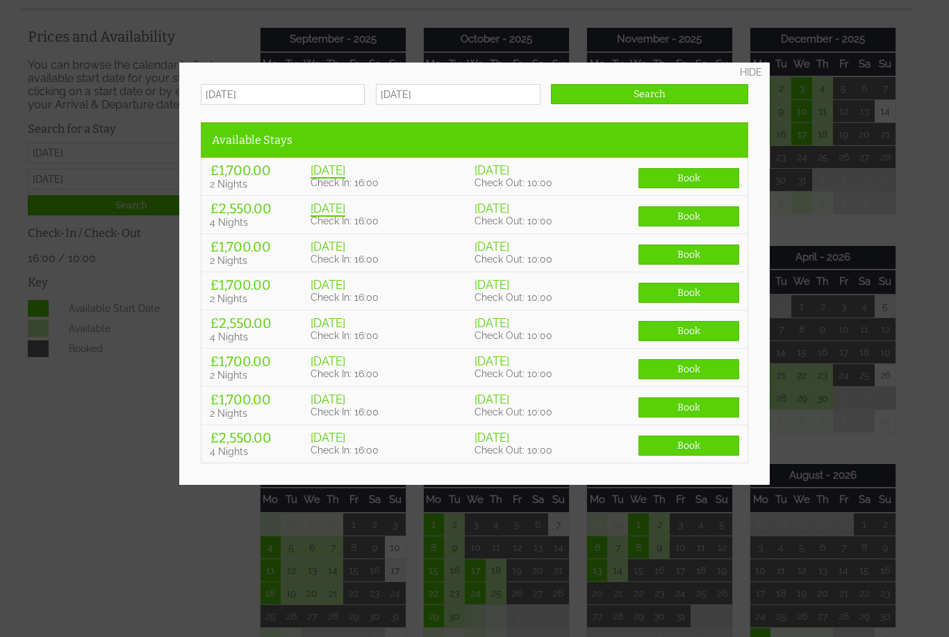
click at [756, 74] on link "HIDE" at bounding box center [751, 72] width 22 height 11
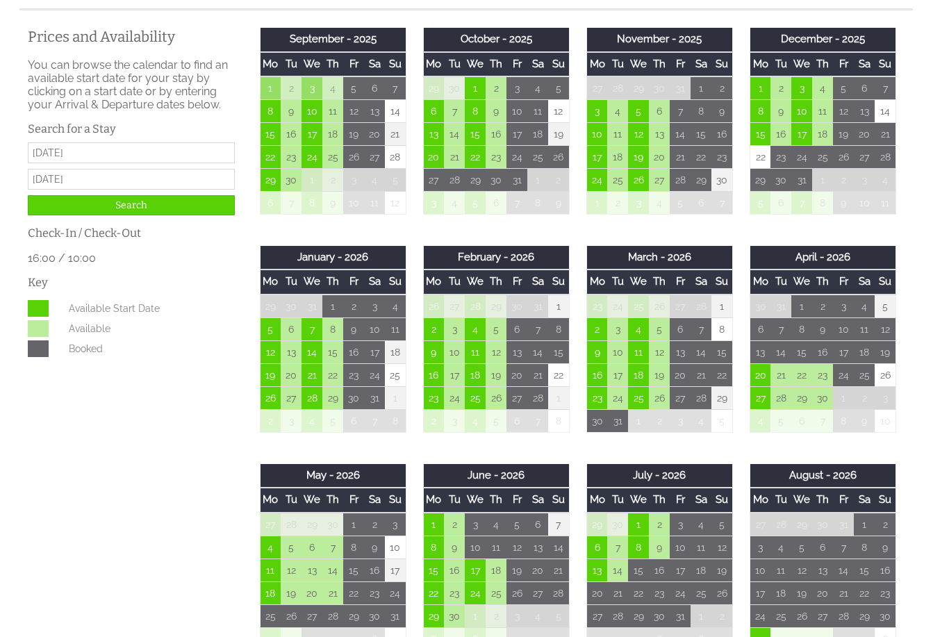
click at [129, 163] on input "16/02/2026" at bounding box center [131, 152] width 207 height 21
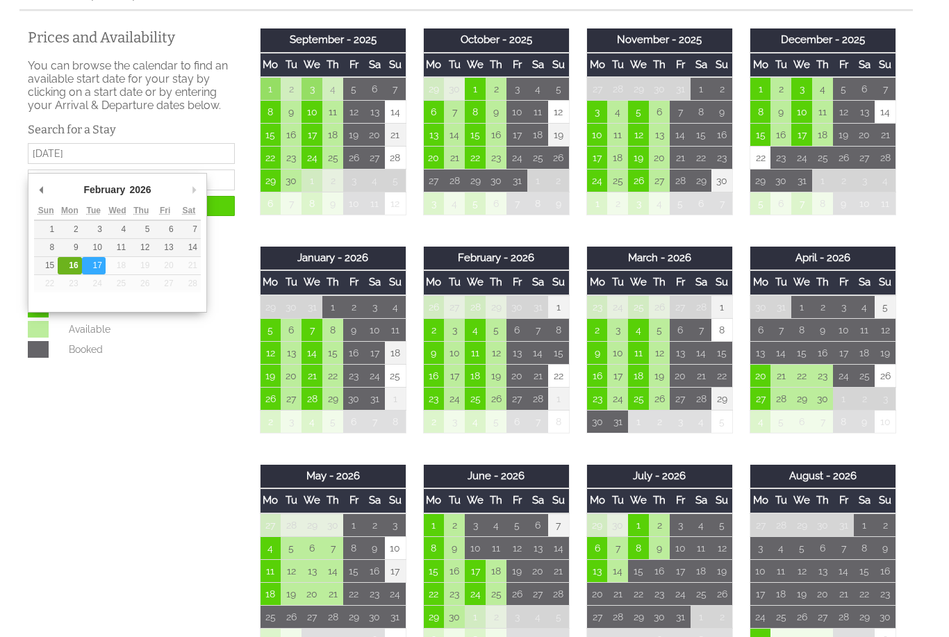
click at [181, 161] on input "16/02/2026" at bounding box center [131, 153] width 207 height 21
type input "17/02/2026"
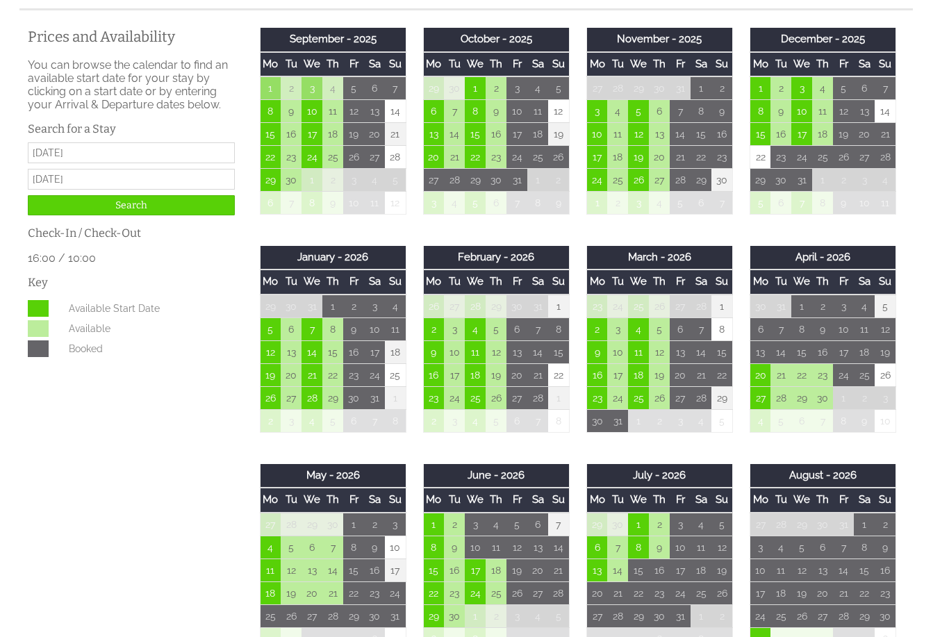
click at [113, 164] on input "17/02/2026" at bounding box center [131, 153] width 207 height 21
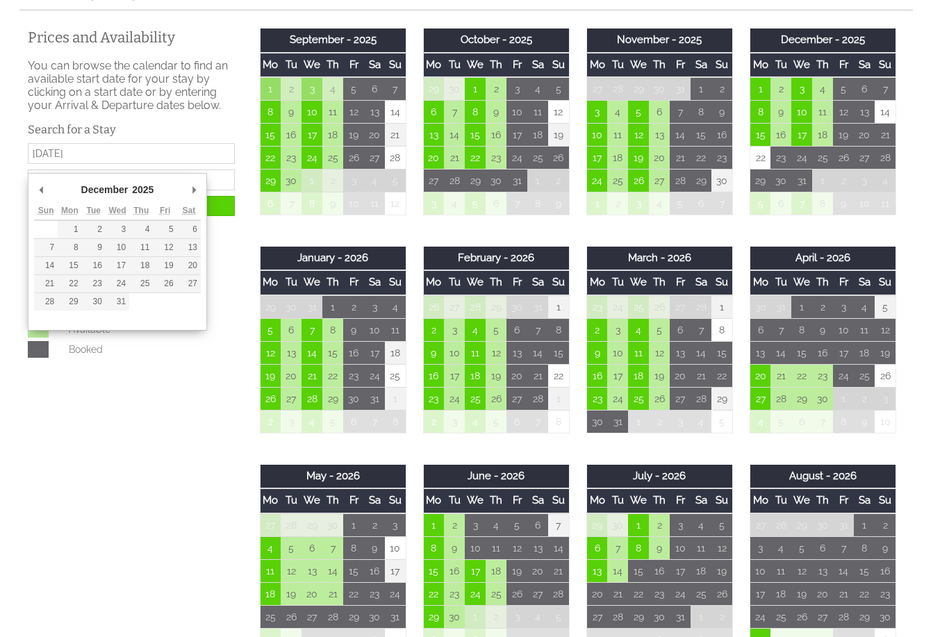
click at [228, 136] on h3 "Search for a Stay" at bounding box center [131, 129] width 207 height 13
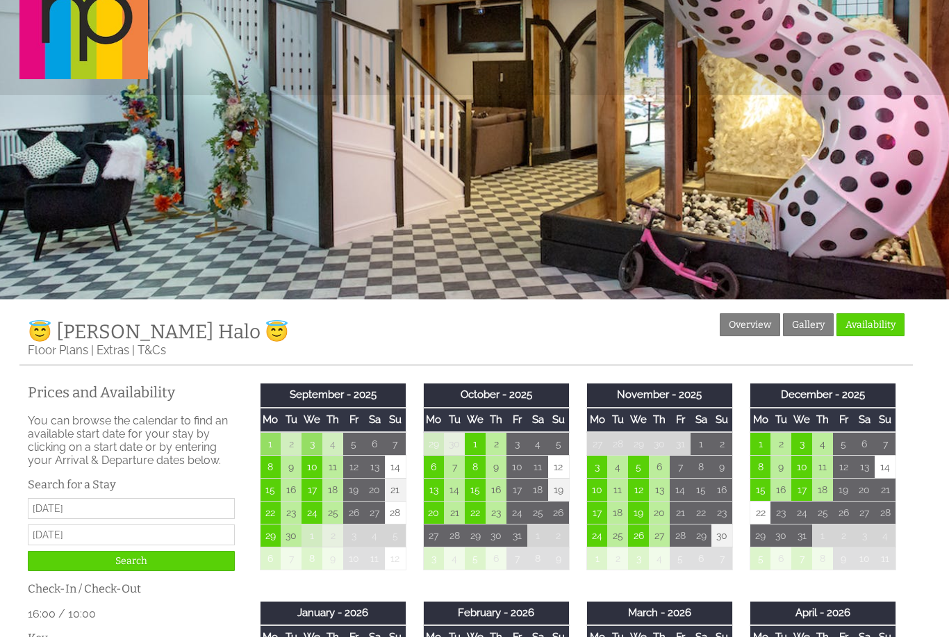
scroll to position [0, 0]
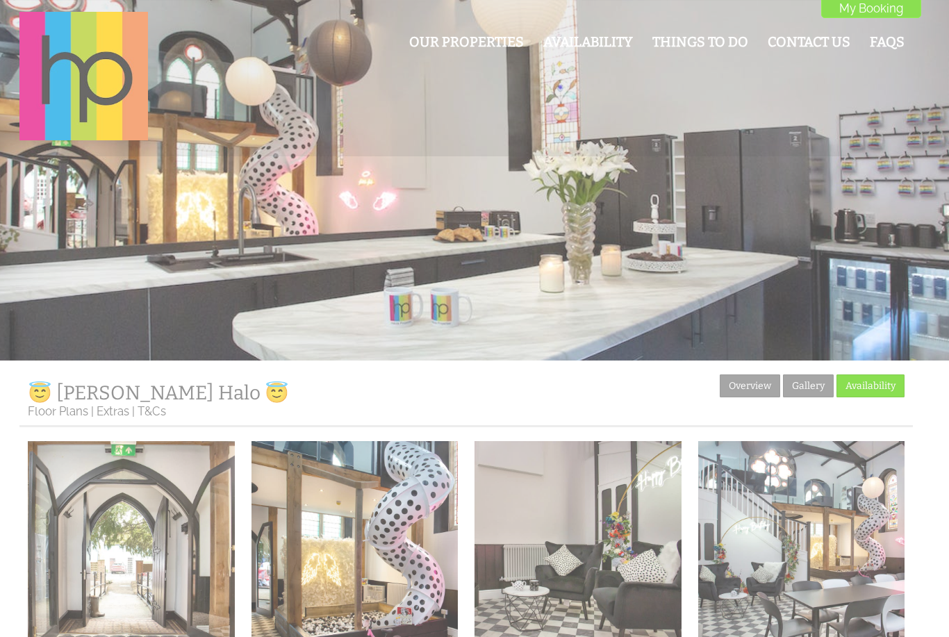
scroll to position [255, 0]
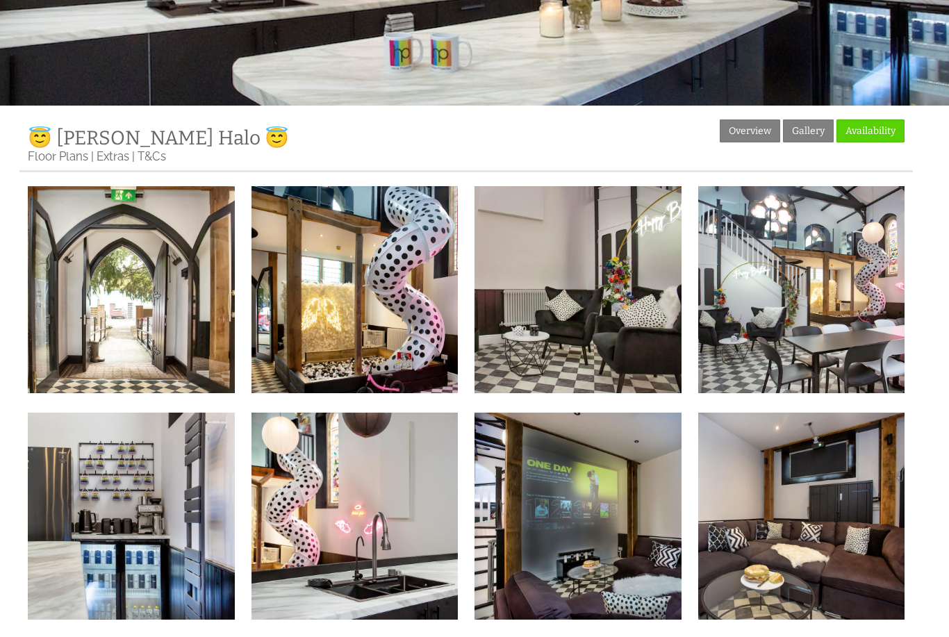
click at [881, 135] on link "Availability" at bounding box center [870, 130] width 68 height 23
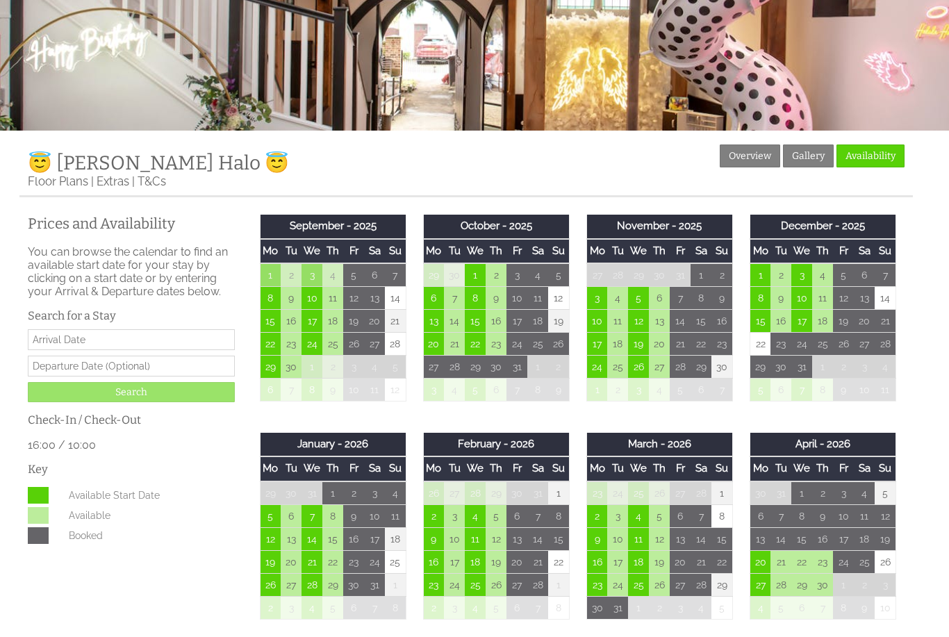
click at [119, 348] on input "Date" at bounding box center [131, 340] width 207 height 21
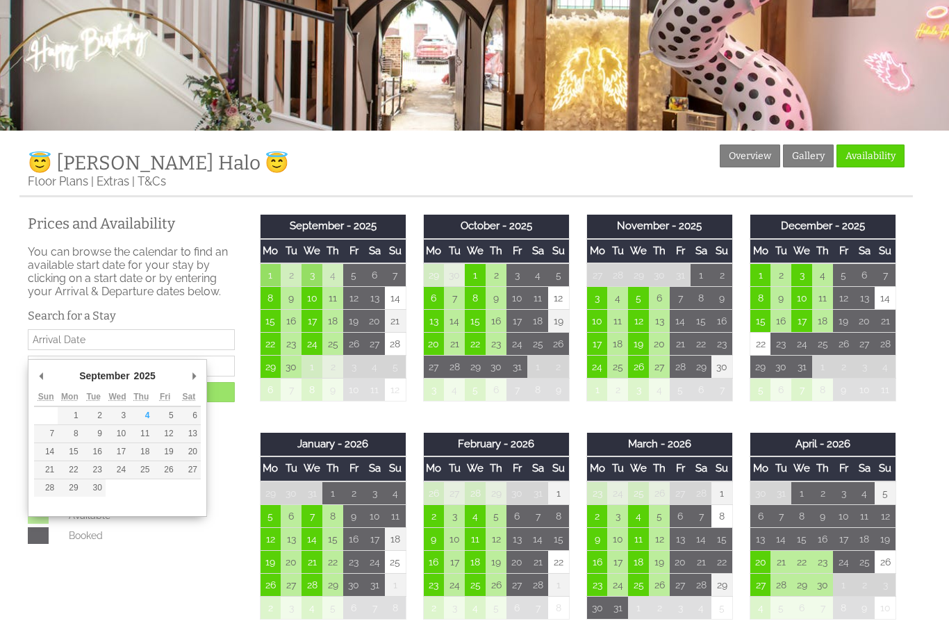
scroll to position [229, 0]
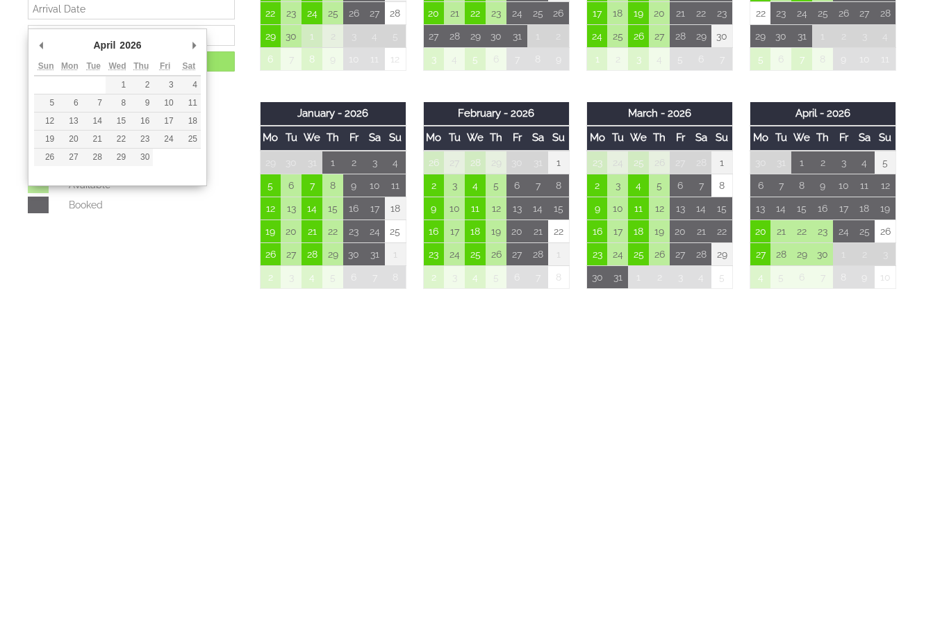
type input "20/04/2026"
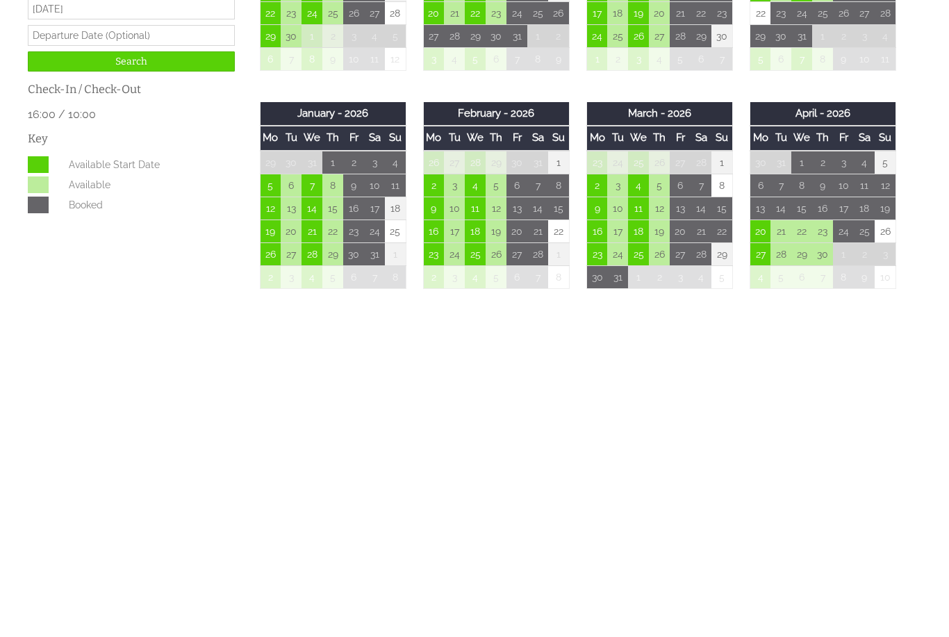
scroll to position [560, 0]
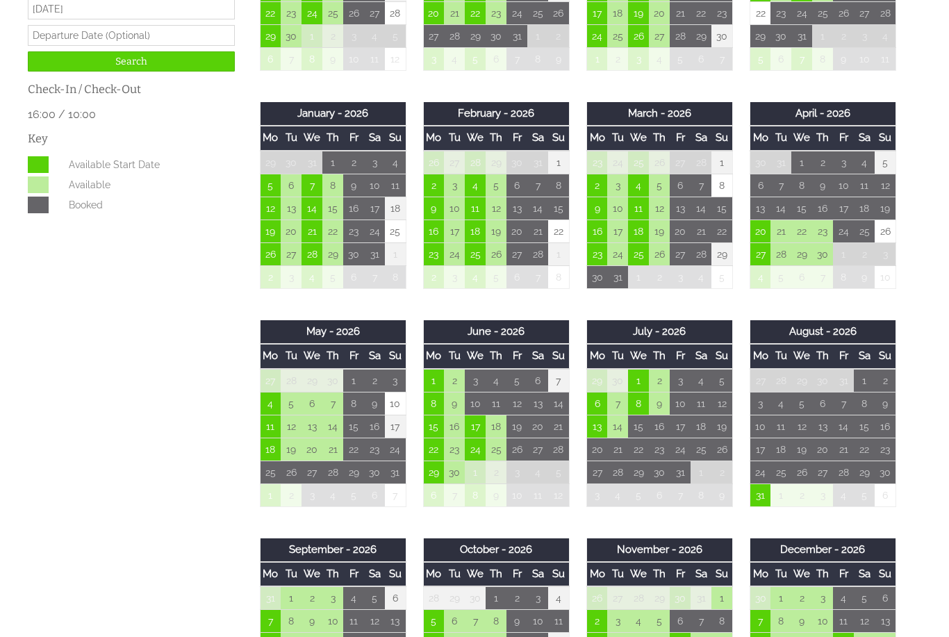
click at [123, 46] on input "text" at bounding box center [131, 35] width 207 height 21
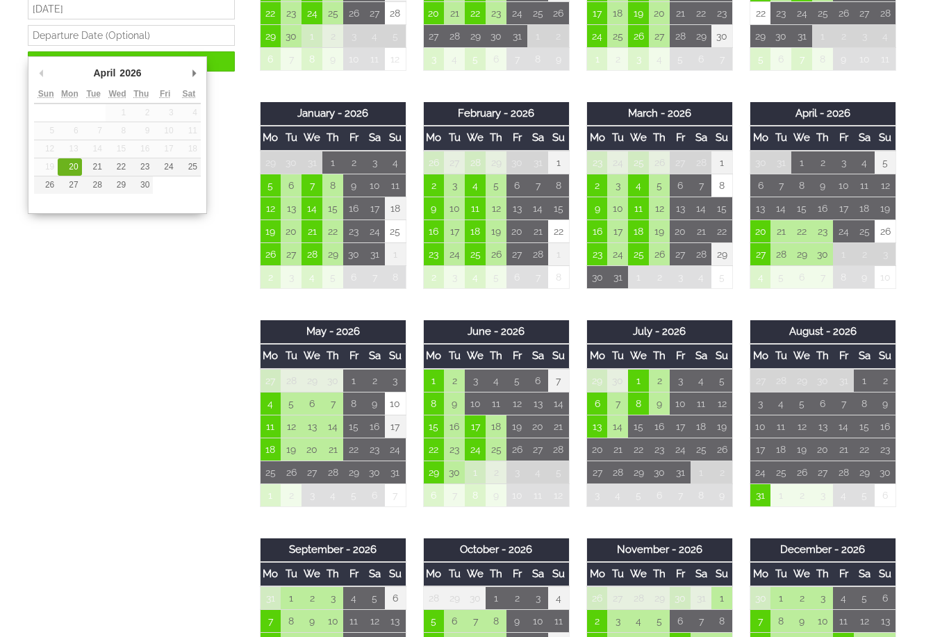
type input "21/04/2026"
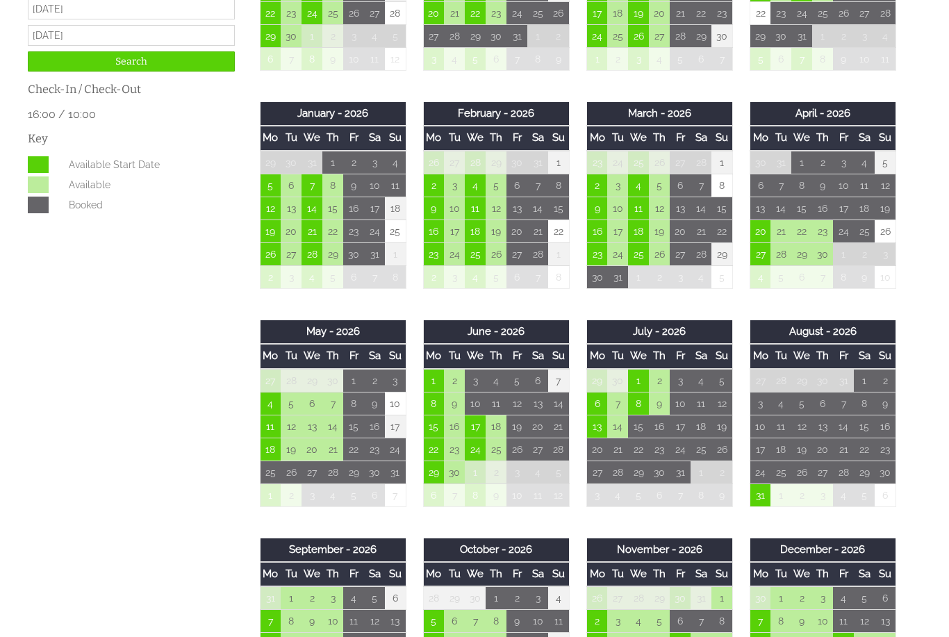
click at [174, 72] on input "Search" at bounding box center [131, 61] width 207 height 20
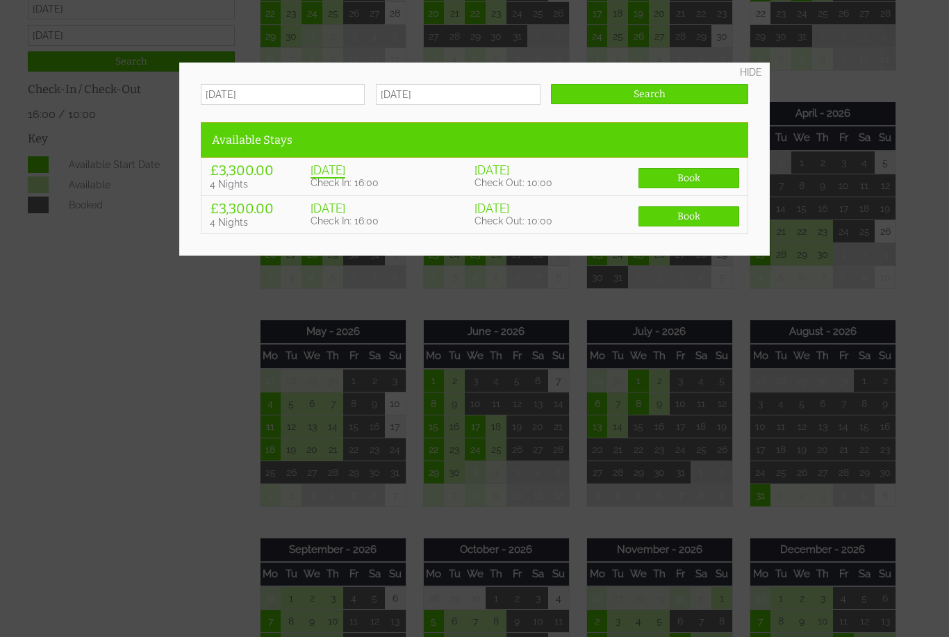
click at [912, 42] on div at bounding box center [474, 318] width 949 height 637
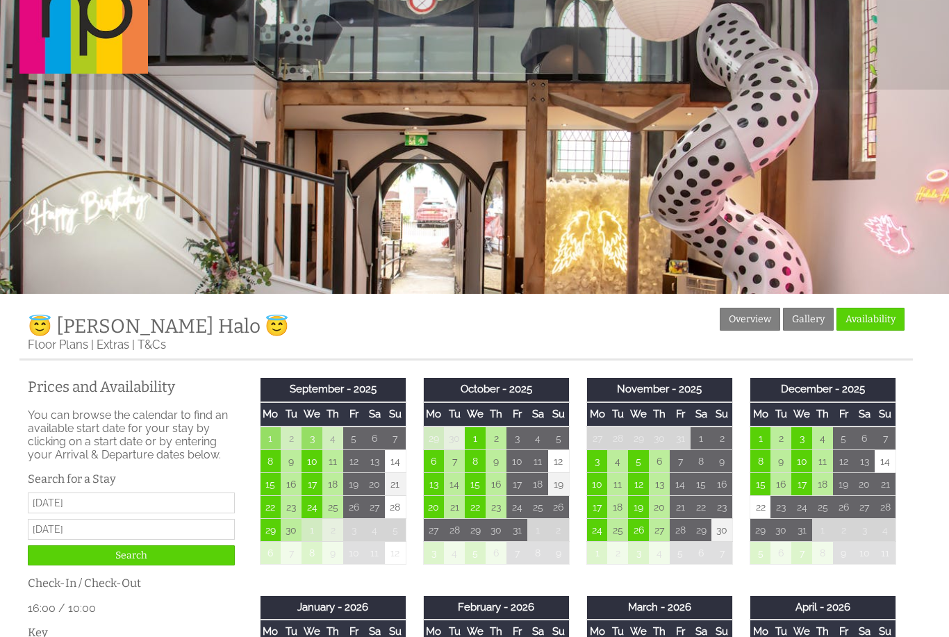
scroll to position [0, 0]
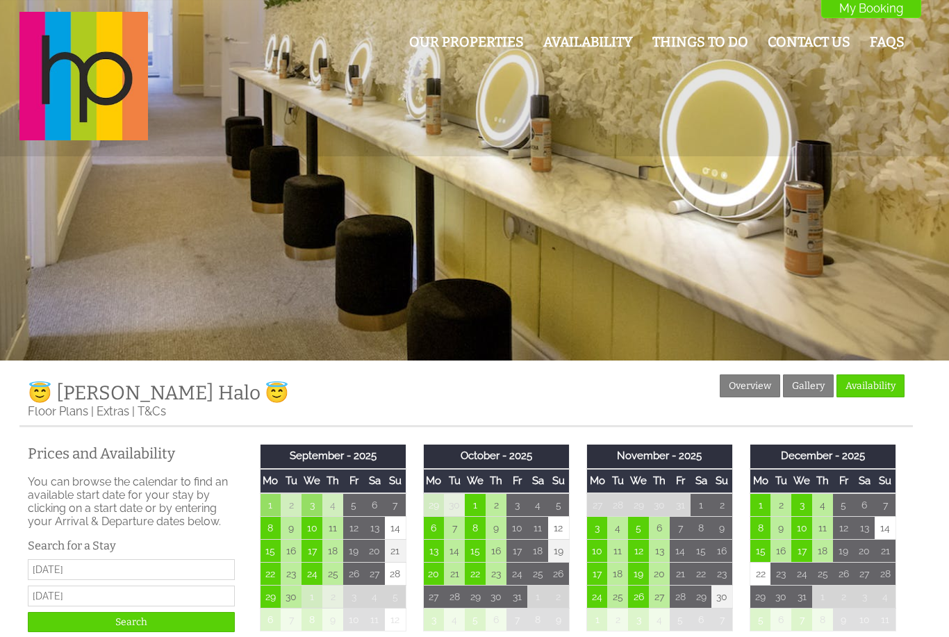
click at [816, 392] on link "Gallery" at bounding box center [808, 385] width 51 height 23
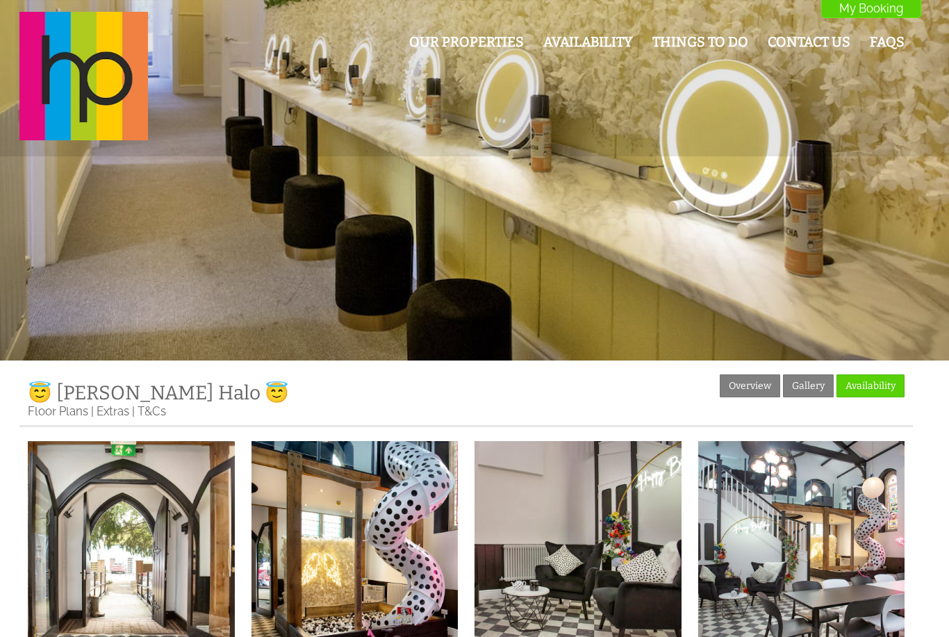
click at [170, 529] on img at bounding box center [131, 544] width 207 height 207
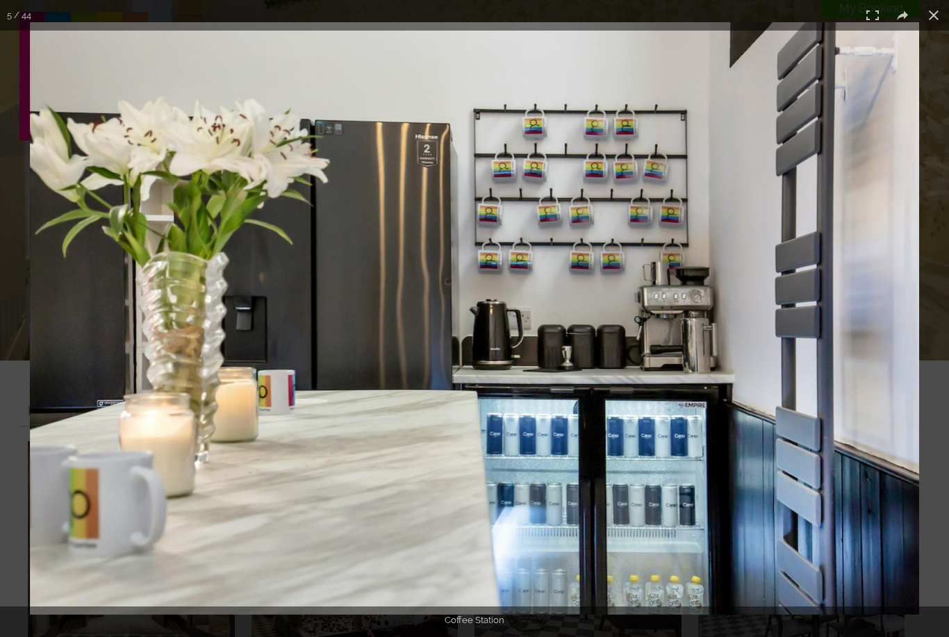
scroll to position [255, 0]
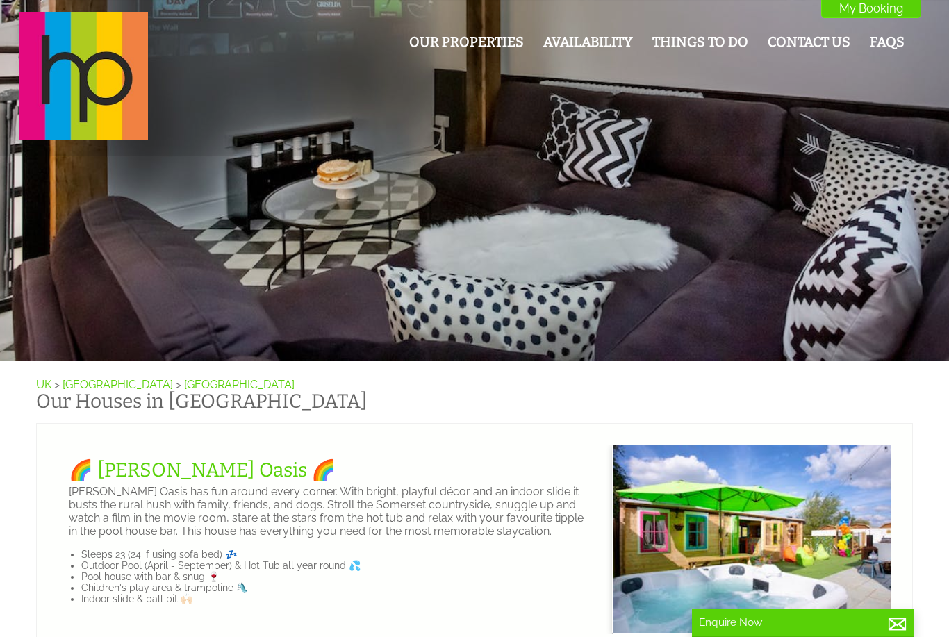
scroll to position [0, 13]
